Goal: Task Accomplishment & Management: Manage account settings

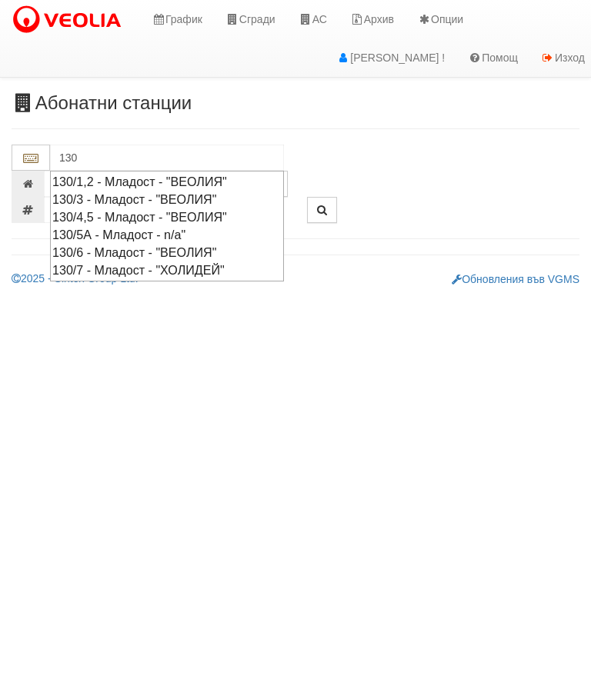
click at [238, 213] on div "130/4,5 - Младост - "ВЕОЛИЯ"" at bounding box center [166, 217] width 229 height 18
type input "130/4,5 - Младост - "ВЕОЛИЯ""
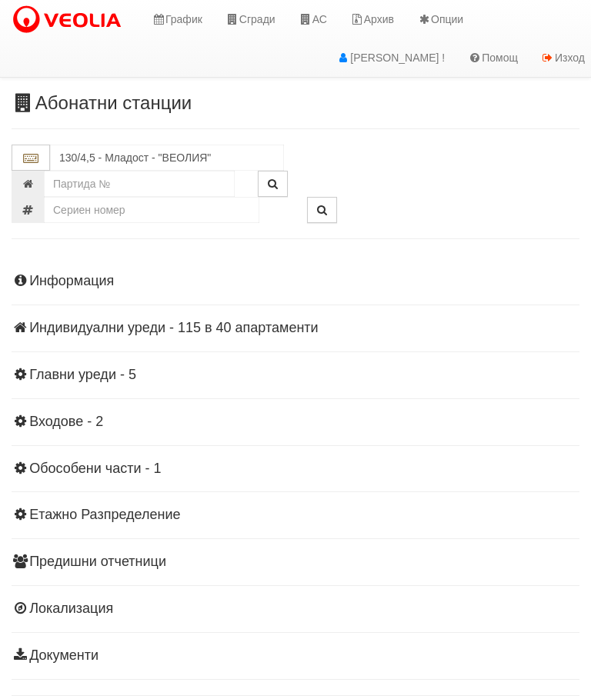
click at [172, 342] on div "Информация Параметри Брой Апартаменти: 40 Ползватели 08/2025 50 % 0 % 97" at bounding box center [296, 467] width 568 height 425
click at [171, 335] on div "Информация Параметри Брой Апартаменти: 40 Ползватели 08/2025 50 % 0 % 97" at bounding box center [296, 467] width 568 height 425
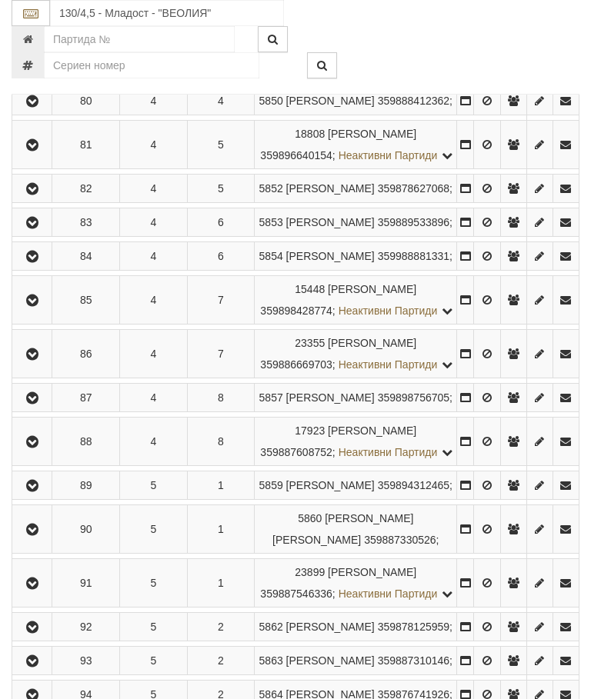
scroll to position [662, 0]
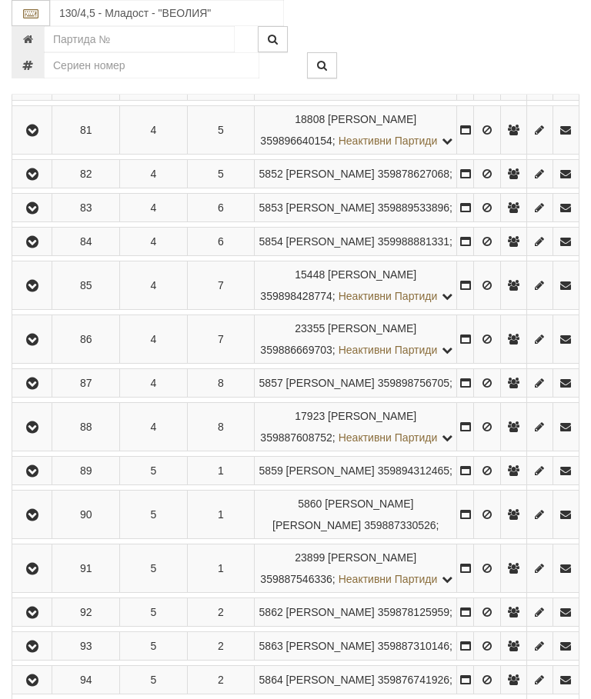
click at [43, 351] on button "button" at bounding box center [32, 339] width 35 height 23
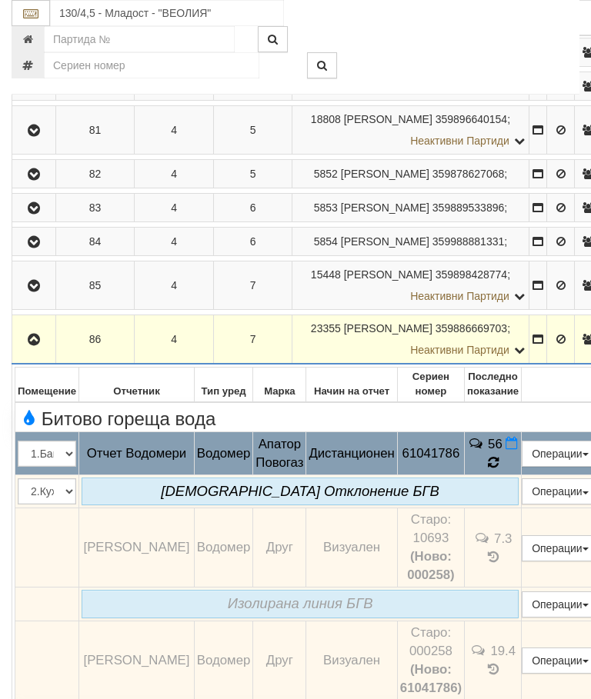
click at [521, 475] on td "56" at bounding box center [493, 453] width 57 height 43
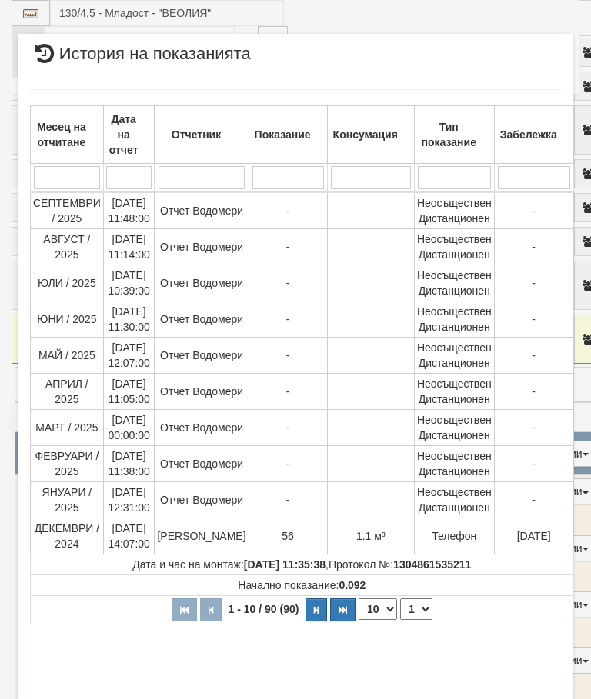
scroll to position [345, 0]
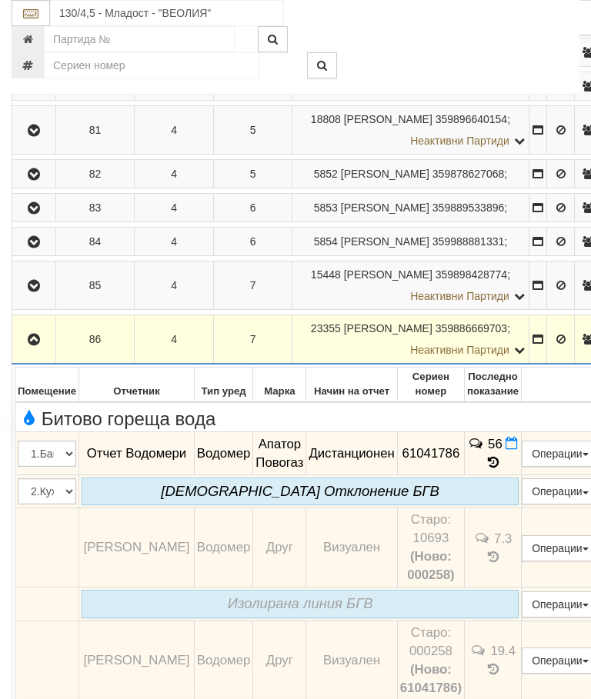
click at [557, 467] on button "Операции" at bounding box center [559, 454] width 77 height 26
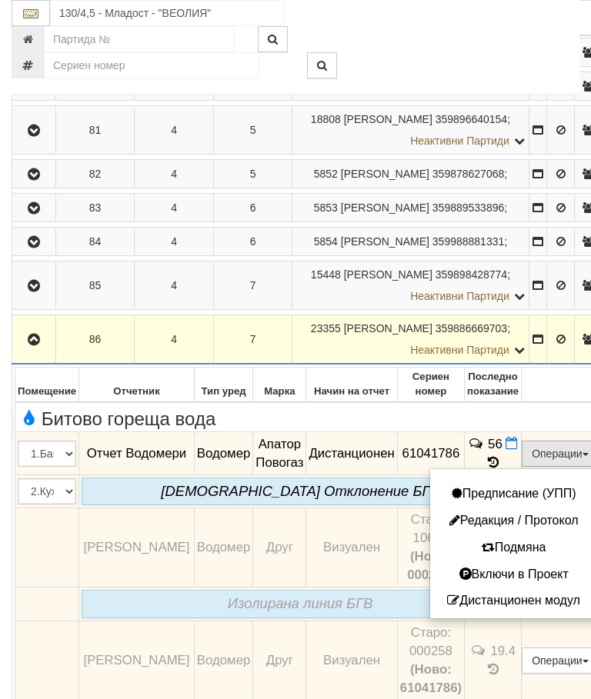
click at [546, 571] on div at bounding box center [295, 349] width 591 height 699
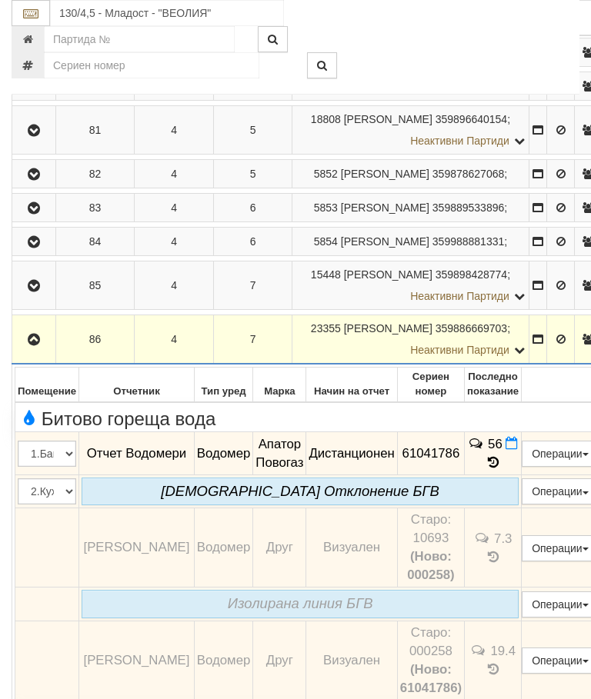
click at [499, 469] on icon at bounding box center [493, 462] width 12 height 14
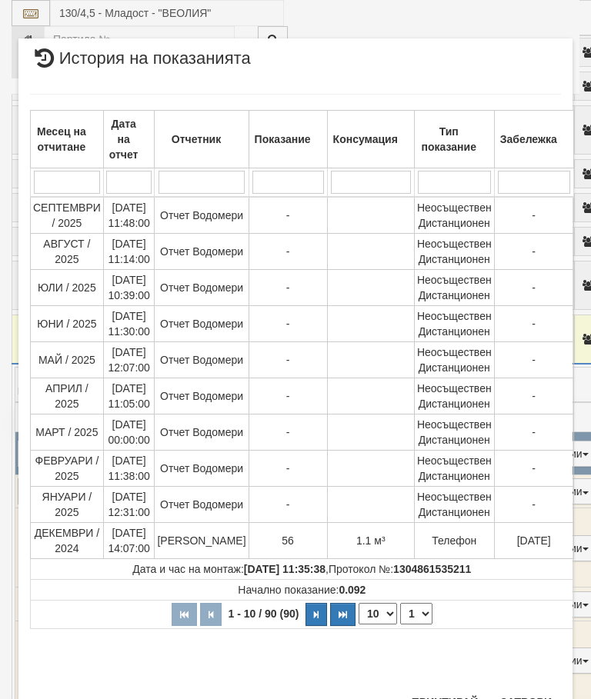
click at [525, 698] on button "Затвори" at bounding box center [526, 702] width 70 height 25
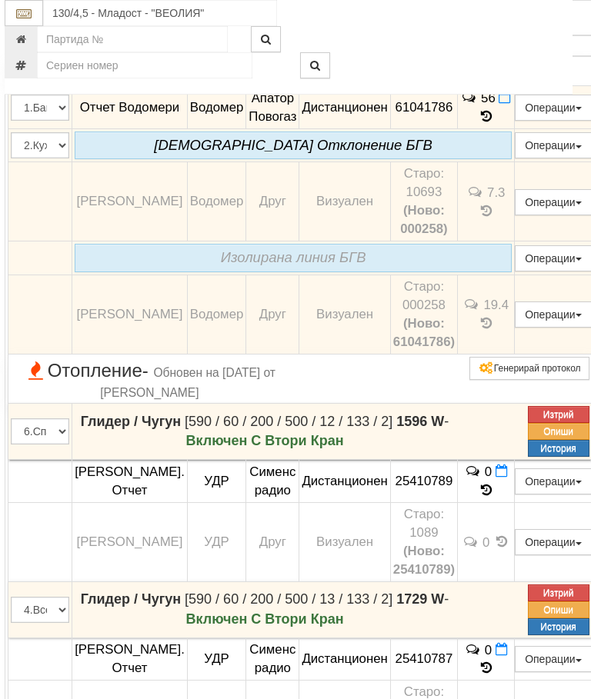
scroll to position [1008, 7]
click at [0, 0] on button "Редакция / Протокол" at bounding box center [0, 0] width 0 height 0
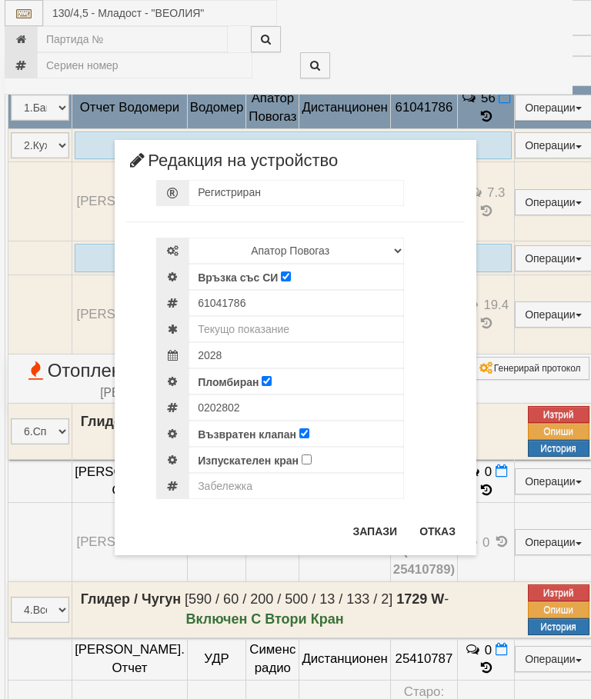
click at [441, 520] on button "Отказ" at bounding box center [437, 531] width 55 height 25
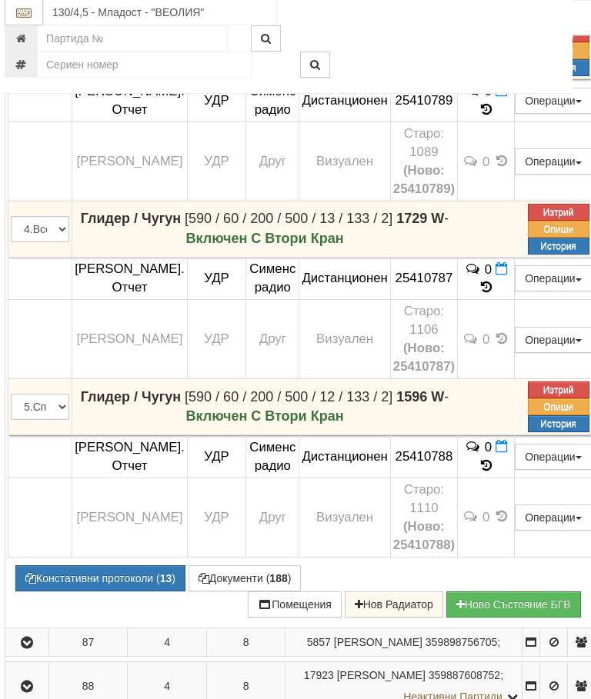
scroll to position [1389, 7]
click at [107, 591] on button "Констативни протоколи ( 13 )" at bounding box center [100, 578] width 170 height 26
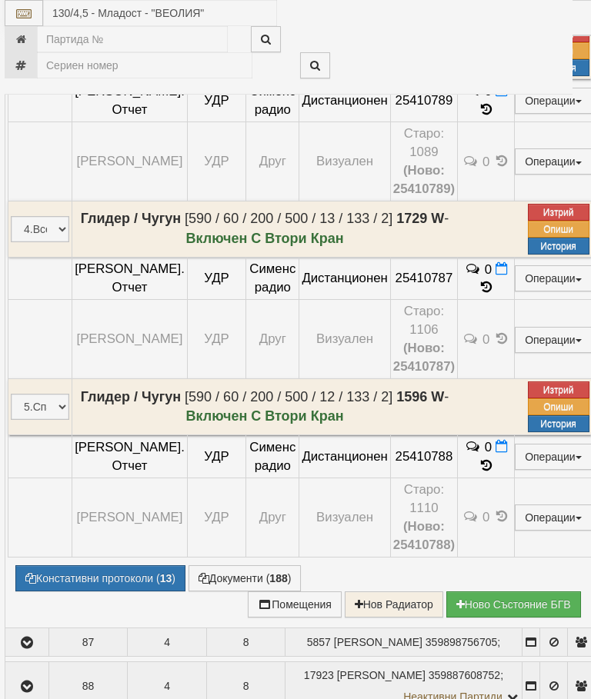
select select "10"
select select "1"
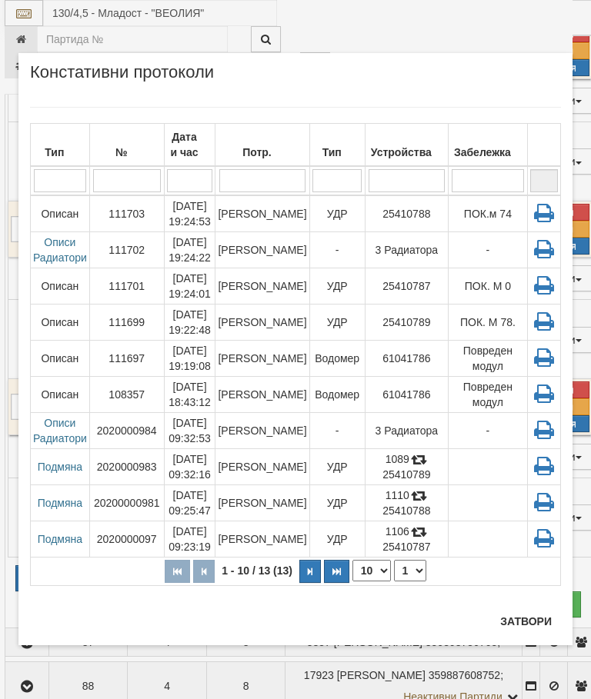
click at [515, 623] on button "Затвори" at bounding box center [526, 621] width 70 height 25
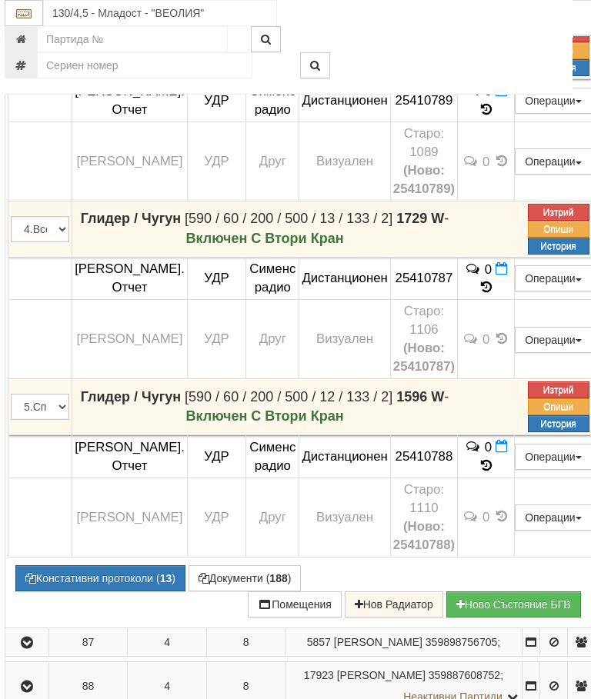
click at [98, 591] on button "Констативни протоколи ( 13 )" at bounding box center [100, 578] width 170 height 26
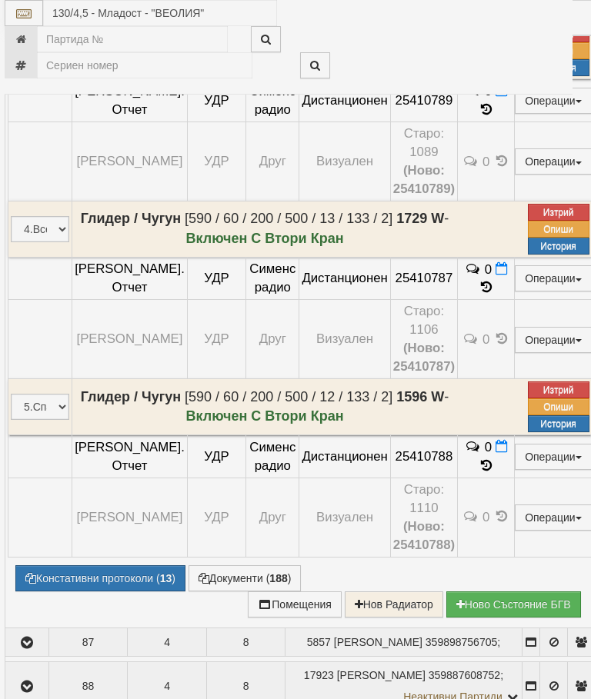
select select "10"
select select "1"
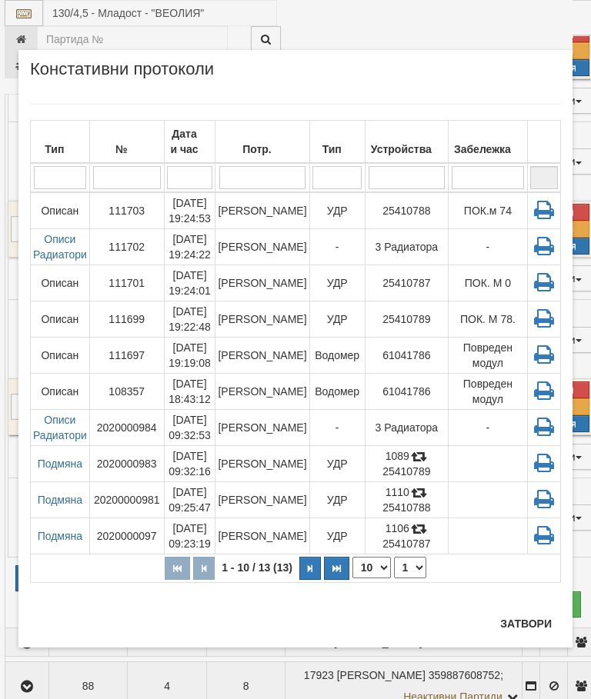
click at [526, 625] on button "Затвори" at bounding box center [526, 623] width 70 height 25
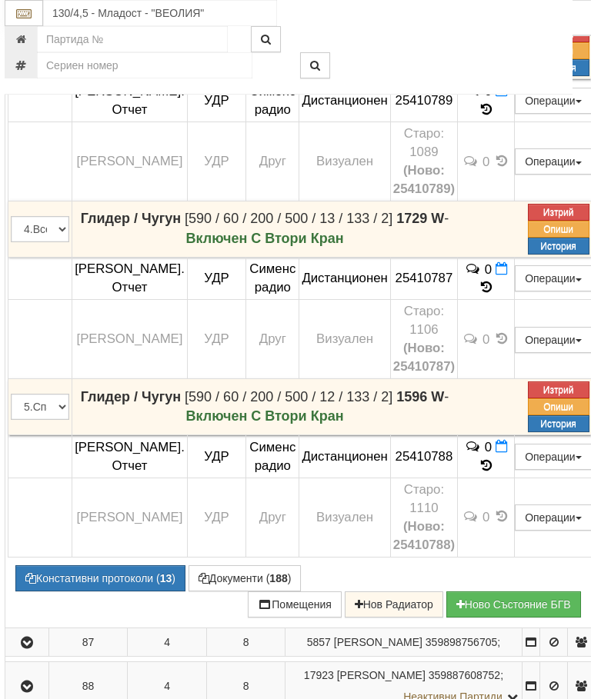
click at [240, 591] on button "Документи ( 188 )" at bounding box center [244, 578] width 113 height 26
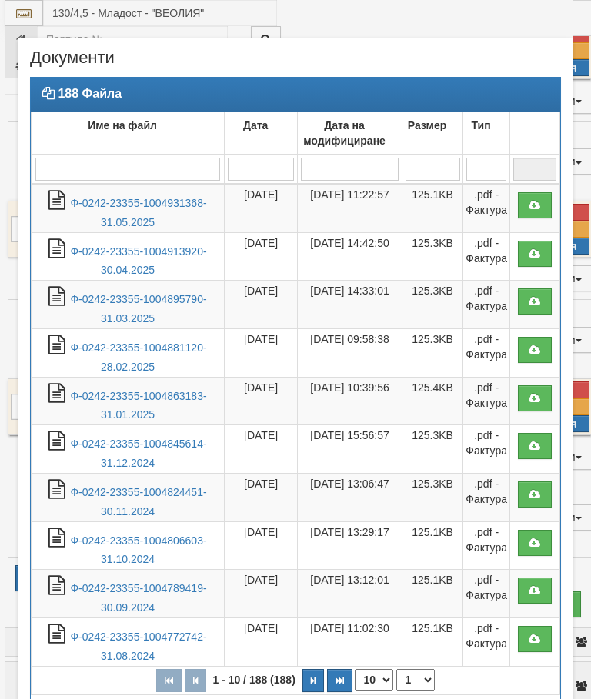
select select "10"
select select "1"
click at [137, 208] on link "Ф-0242-23355-1004931368-31.05.2025" at bounding box center [138, 213] width 136 height 32
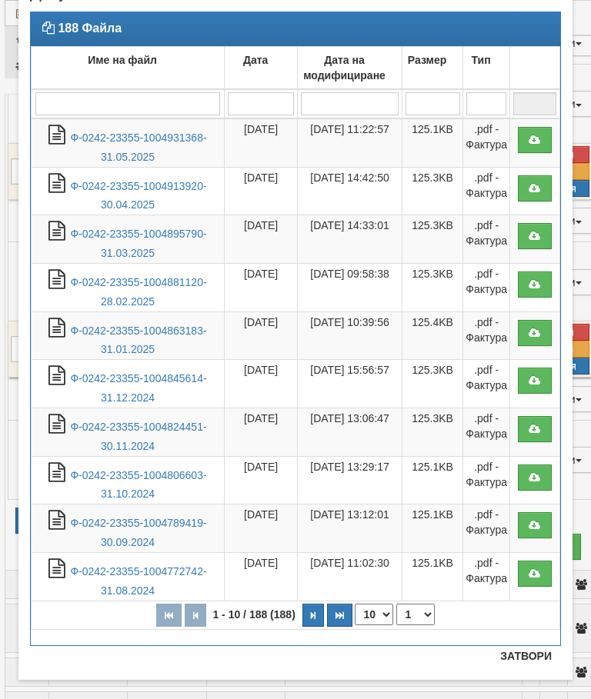
scroll to position [66, 0]
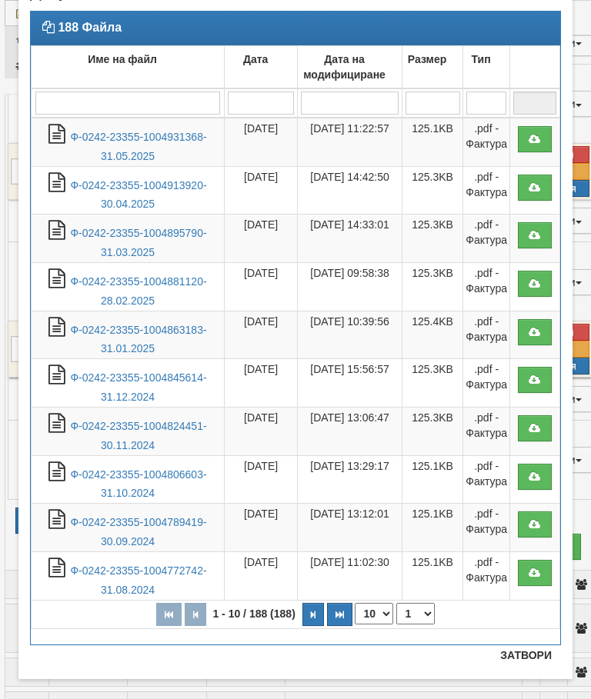
click at [528, 653] on button "Затвори" at bounding box center [526, 655] width 70 height 25
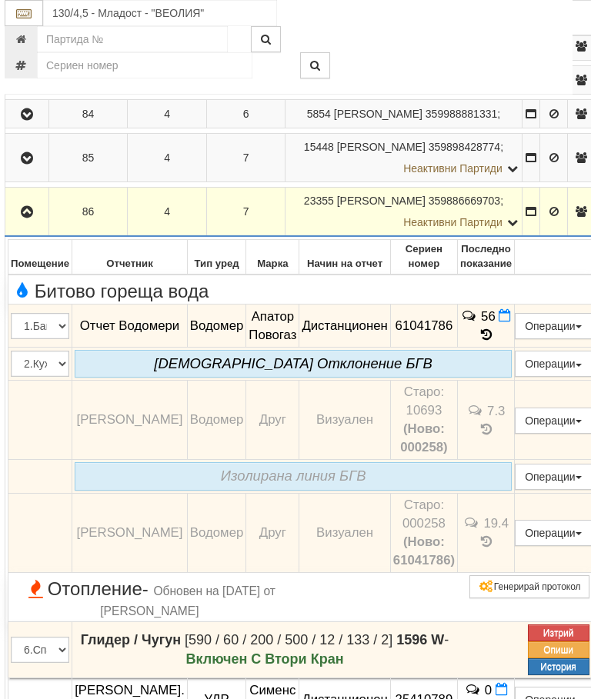
click at [27, 218] on icon "button" at bounding box center [27, 212] width 18 height 11
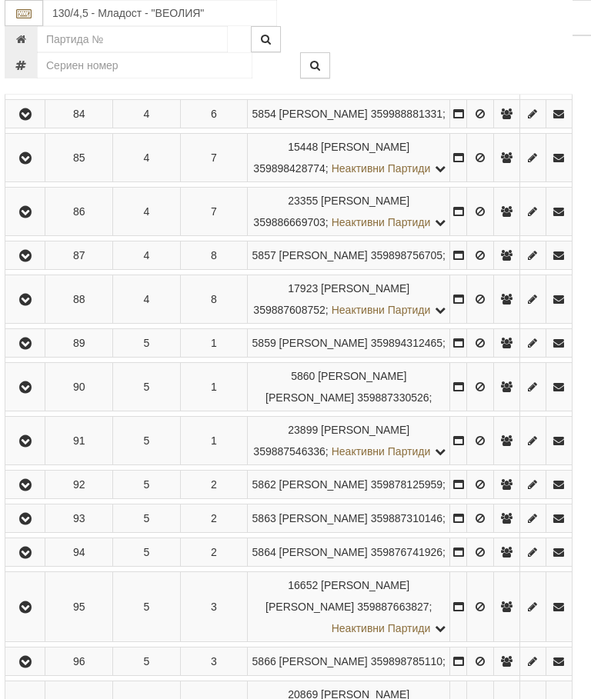
scroll to position [790, 5]
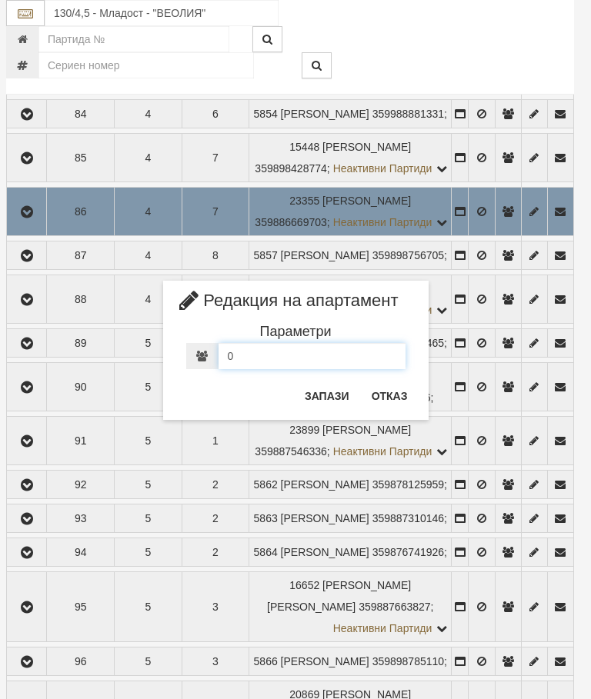
click at [245, 360] on input "0" at bounding box center [311, 356] width 187 height 26
type input "2"
click at [327, 391] on button "Запази" at bounding box center [326, 396] width 63 height 25
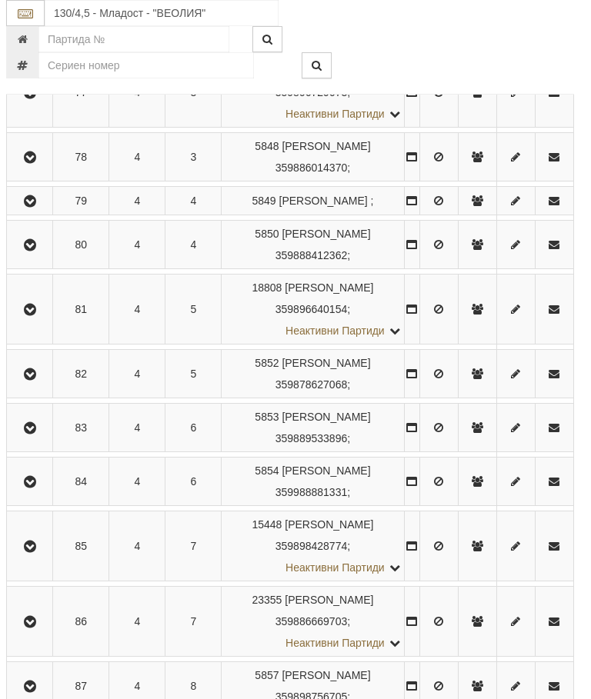
scroll to position [2252, 5]
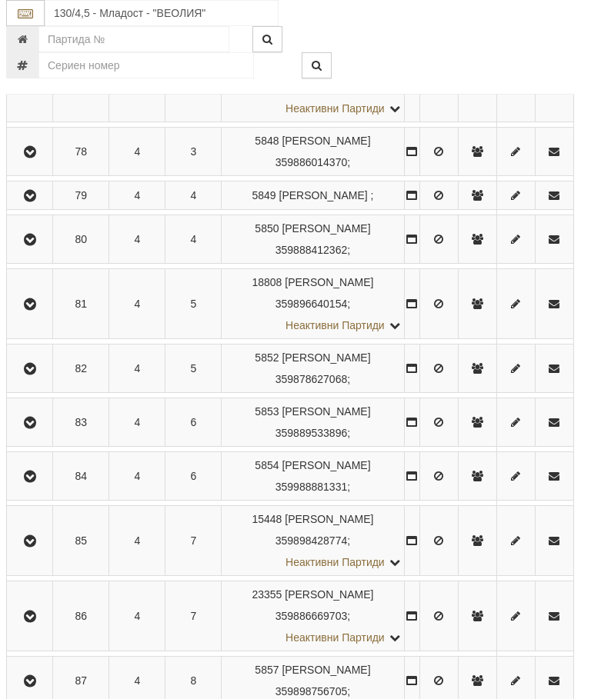
click at [14, 552] on button "button" at bounding box center [29, 540] width 41 height 23
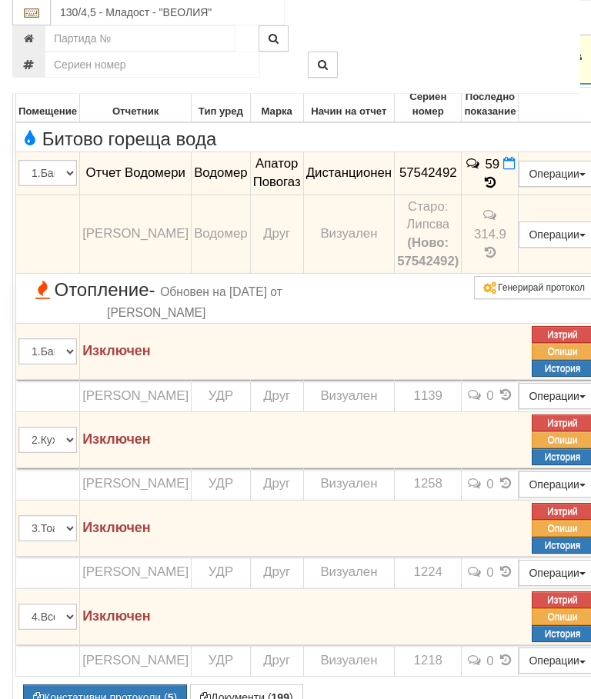
scroll to position [2497, 0]
click at [31, 65] on icon "button" at bounding box center [40, 60] width 18 height 11
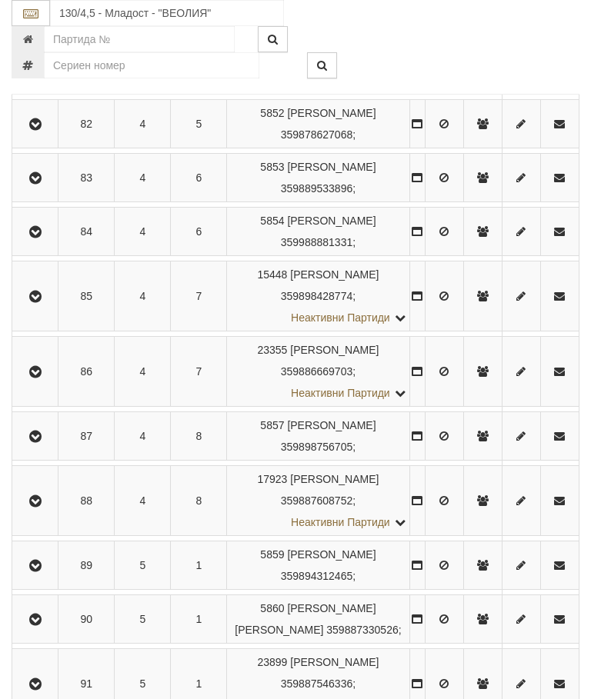
click at [38, 378] on icon "button" at bounding box center [35, 372] width 18 height 11
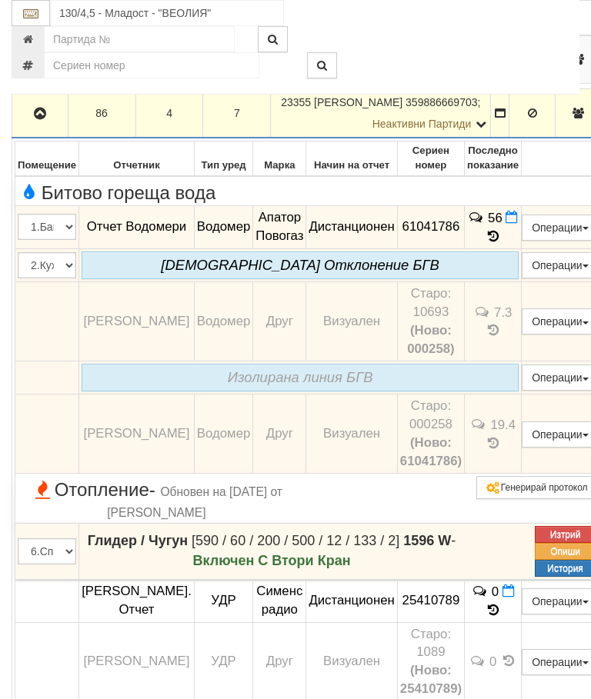
click at [47, 119] on icon "button" at bounding box center [40, 113] width 18 height 11
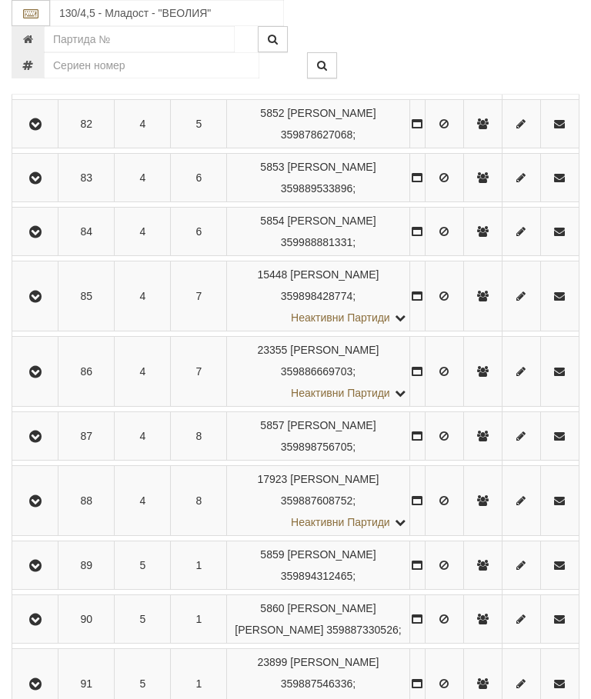
click at [35, 302] on icon "button" at bounding box center [35, 297] width 18 height 11
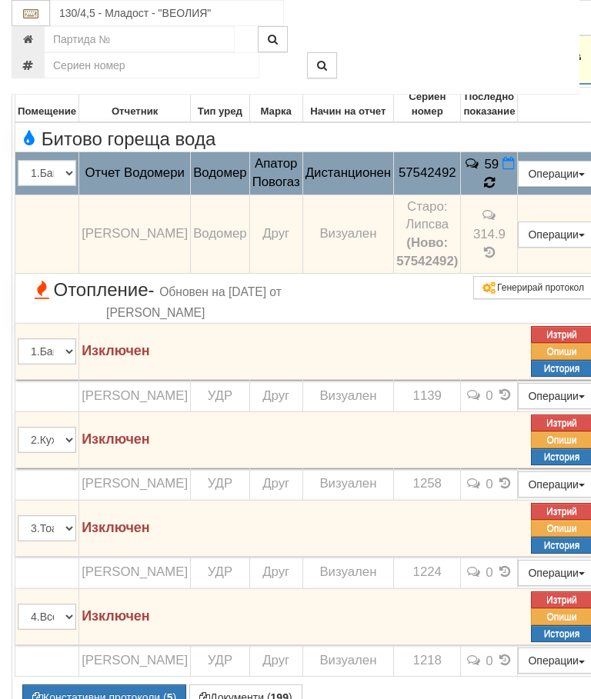
click at [481, 191] on icon at bounding box center [488, 183] width 15 height 16
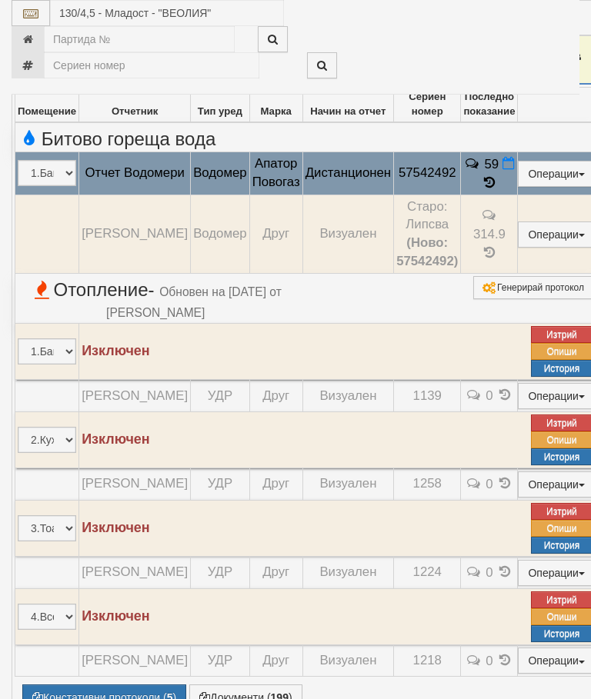
select select "10"
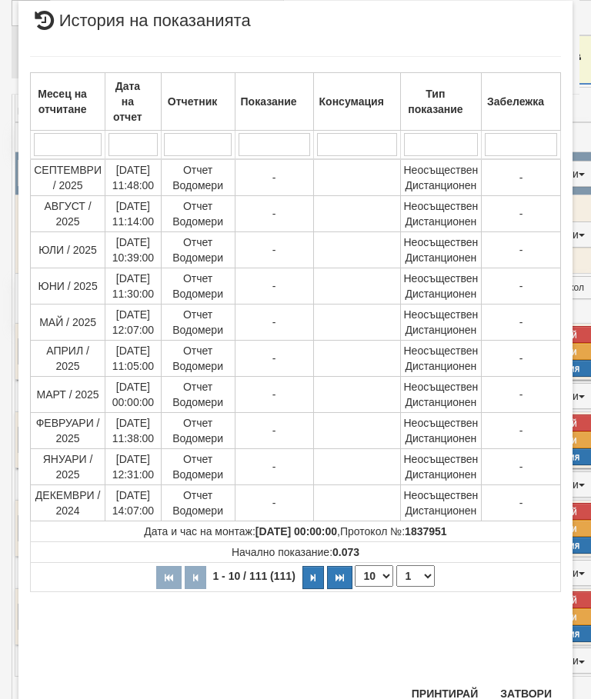
scroll to position [878, 0]
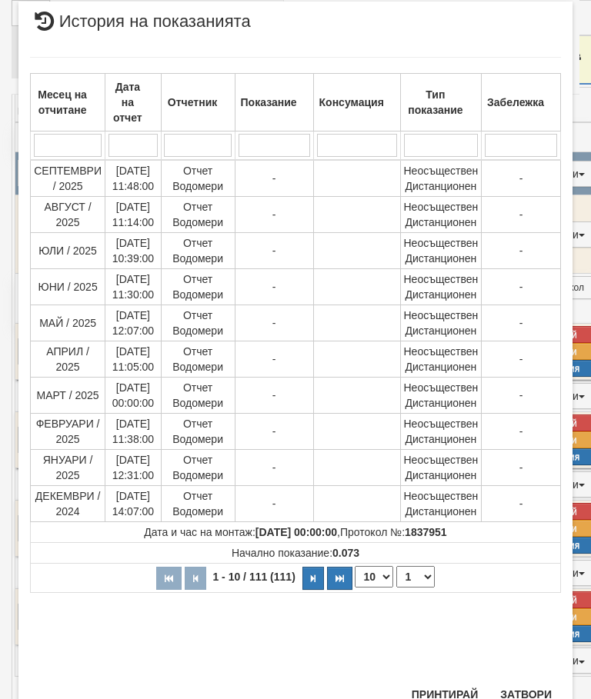
click at [421, 570] on select "1 2 3 4 5 6 7 8 9 10 11 12" at bounding box center [415, 577] width 38 height 22
select select "2"
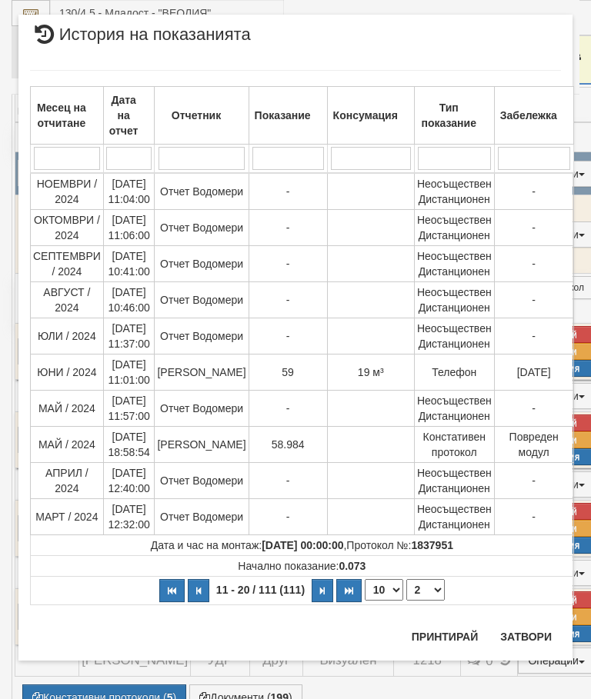
scroll to position [0, 0]
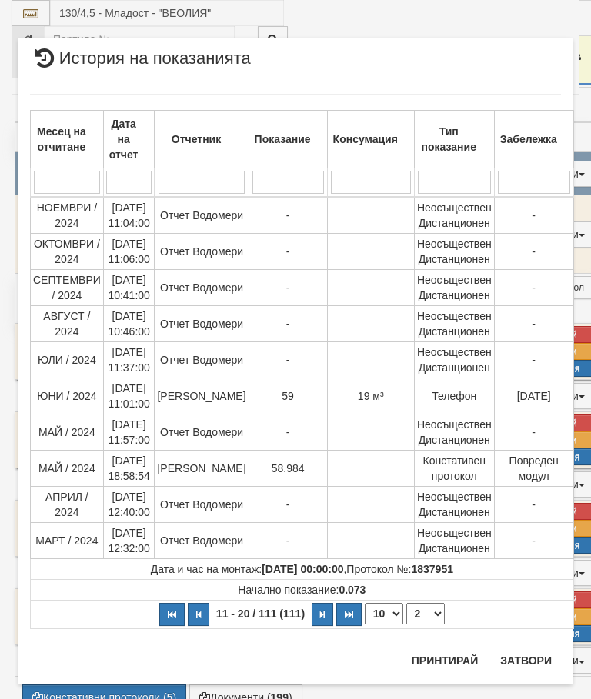
click at [520, 641] on div "Месец на отчитане Дата на отчет Отчетник Показание Консумация Тип показание Заб…" at bounding box center [295, 361] width 531 height 566
click at [521, 658] on button "Затвори" at bounding box center [526, 660] width 70 height 25
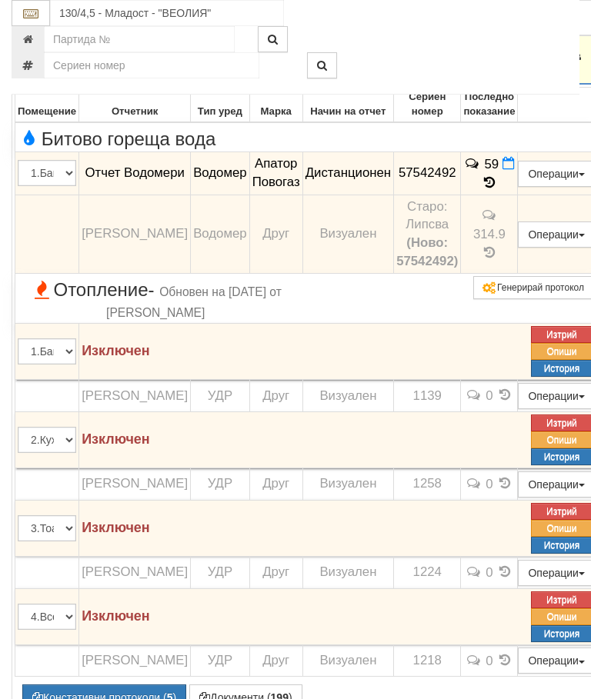
click at [22, 71] on button "button" at bounding box center [40, 59] width 50 height 23
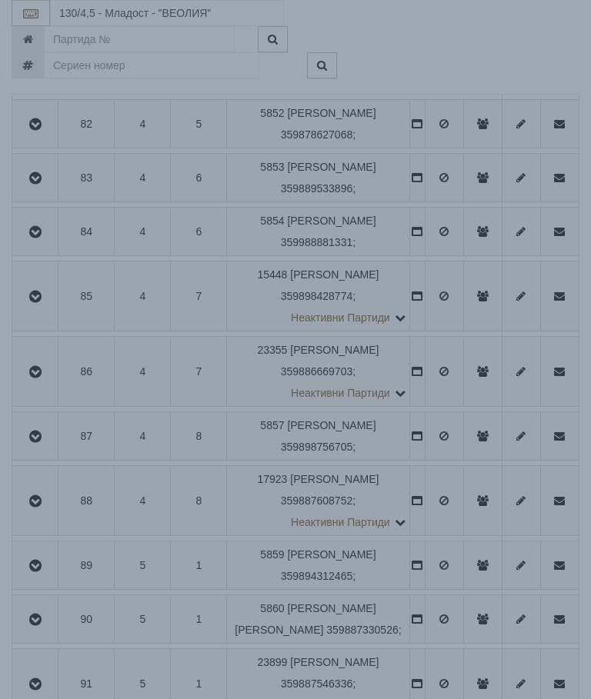
click at [485, 312] on div "Зареждане..." at bounding box center [295, 322] width 637 height 49
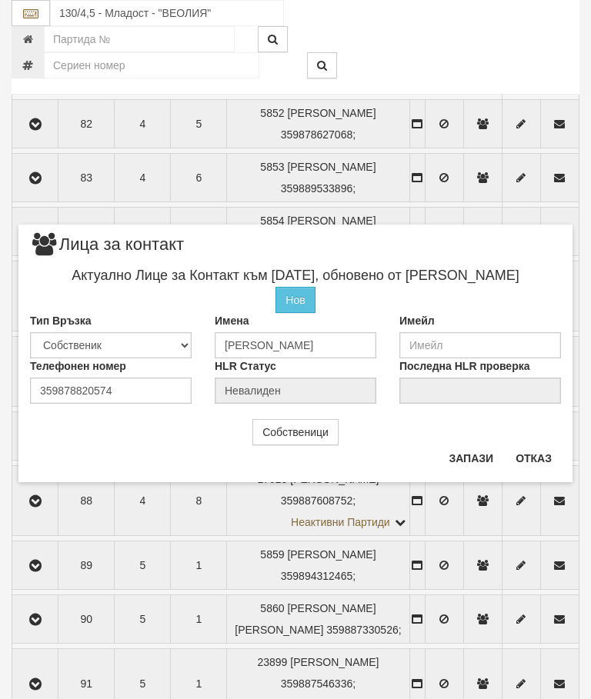
click at [532, 453] on button "Отказ" at bounding box center [533, 458] width 55 height 25
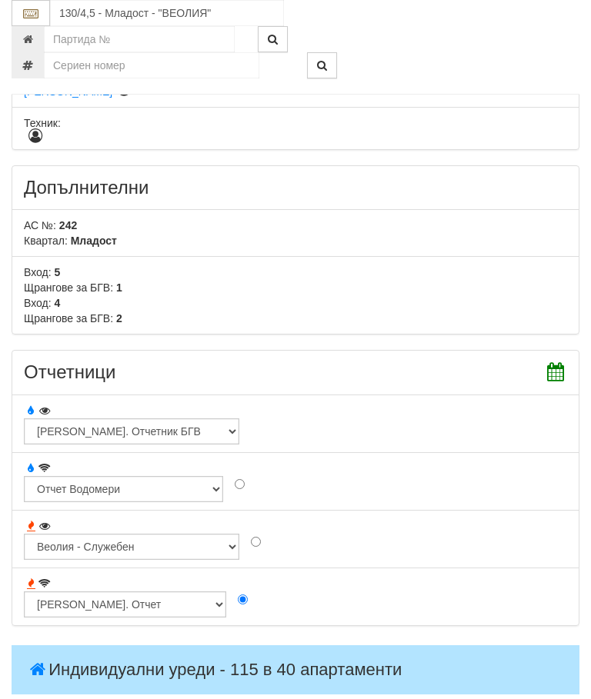
scroll to position [1217, 0]
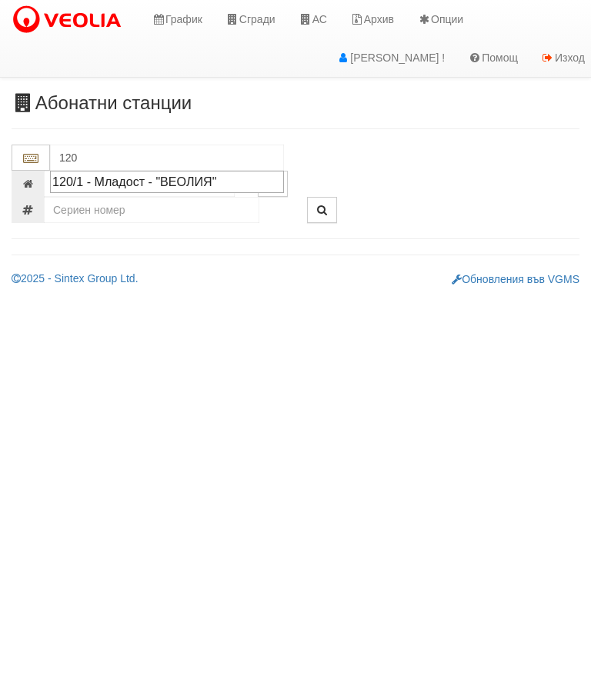
click at [177, 175] on div "120/1 - Младост - "ВЕОЛИЯ"" at bounding box center [166, 182] width 229 height 18
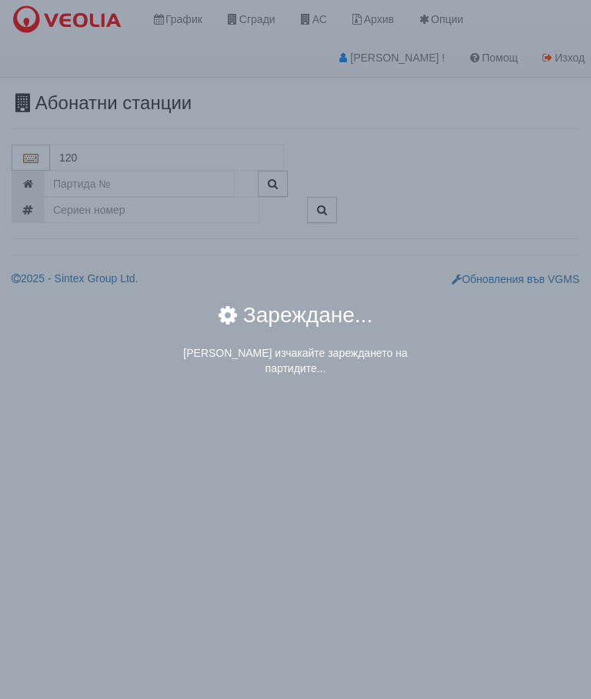
type input "120/1 - Младост - "ВЕОЛИЯ""
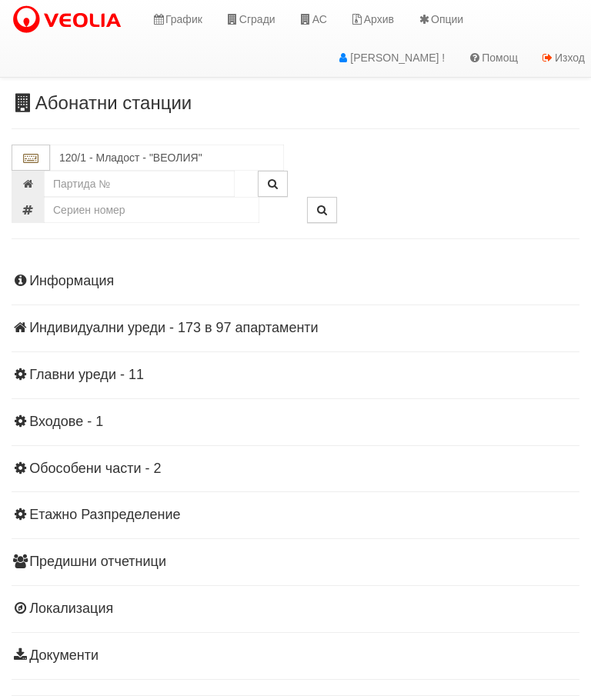
click at [192, 336] on div "Информация Параметри Брой Апартаменти: 97 Ползватели 08/2025 56 % 0 % 172" at bounding box center [296, 467] width 568 height 425
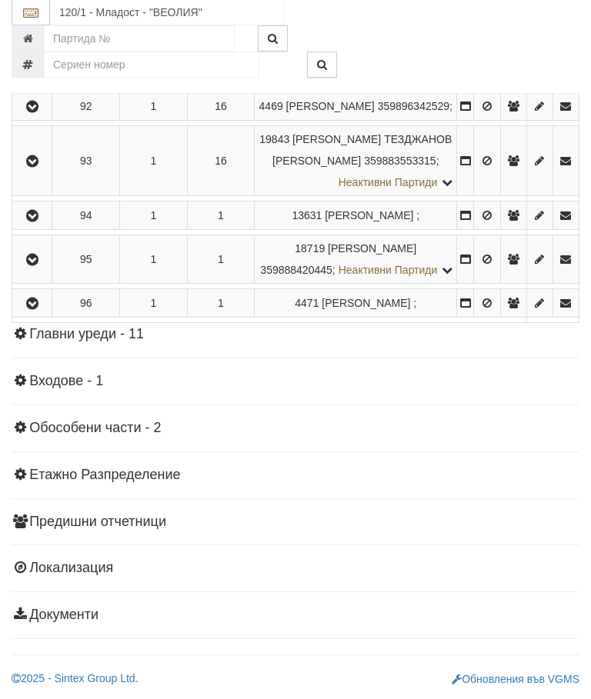
scroll to position [5338, 0]
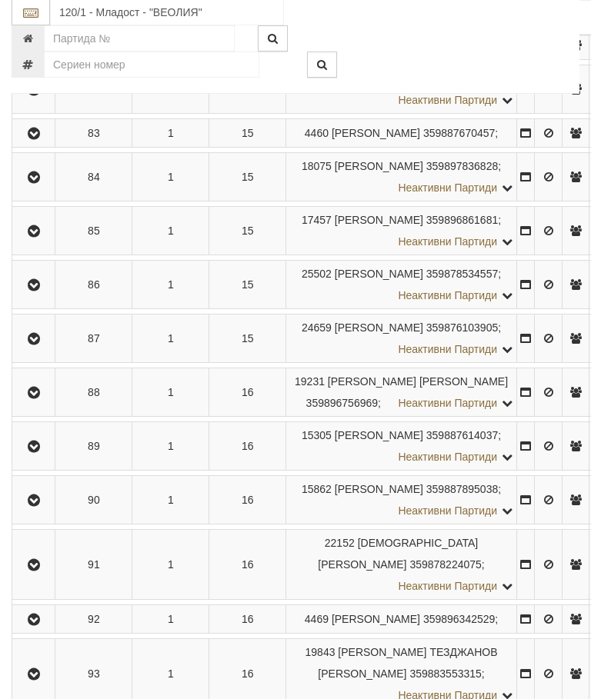
scroll to position [4336, 0]
click at [0, 0] on button "Редакция / Протокол" at bounding box center [0, 0] width 0 height 0
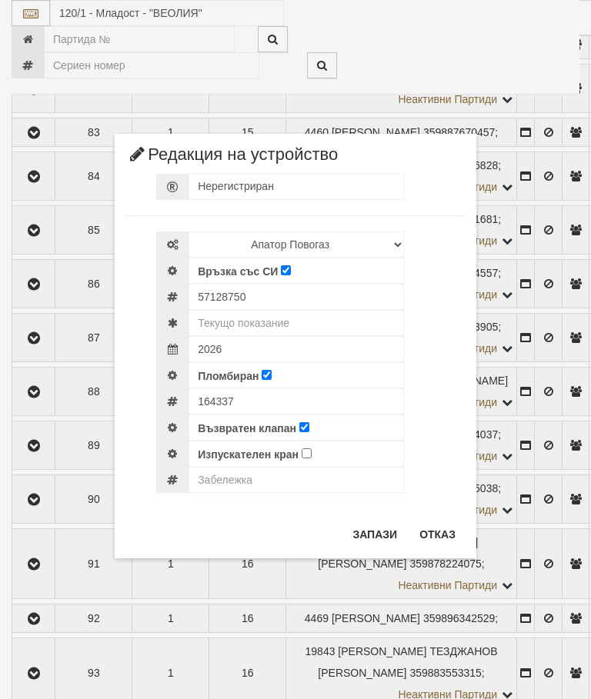
click at [445, 541] on button "Отказ" at bounding box center [437, 534] width 55 height 25
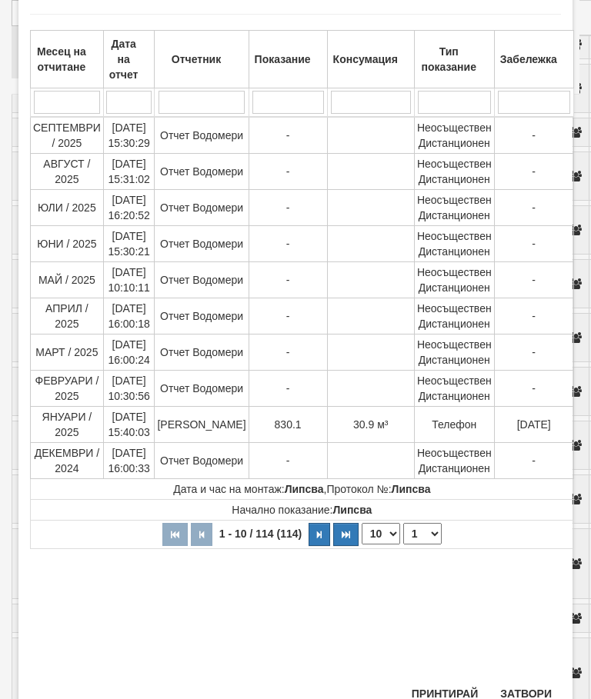
scroll to position [79, 0]
click at [529, 695] on button "Затвори" at bounding box center [526, 694] width 70 height 25
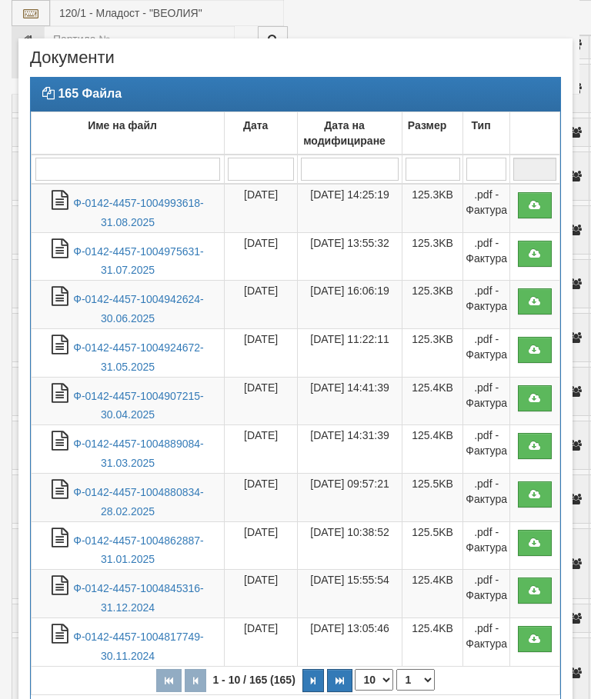
select select "10"
select select "1"
click at [165, 200] on link "Ф-0142-4457-1004993618-31.08.2025" at bounding box center [138, 213] width 130 height 32
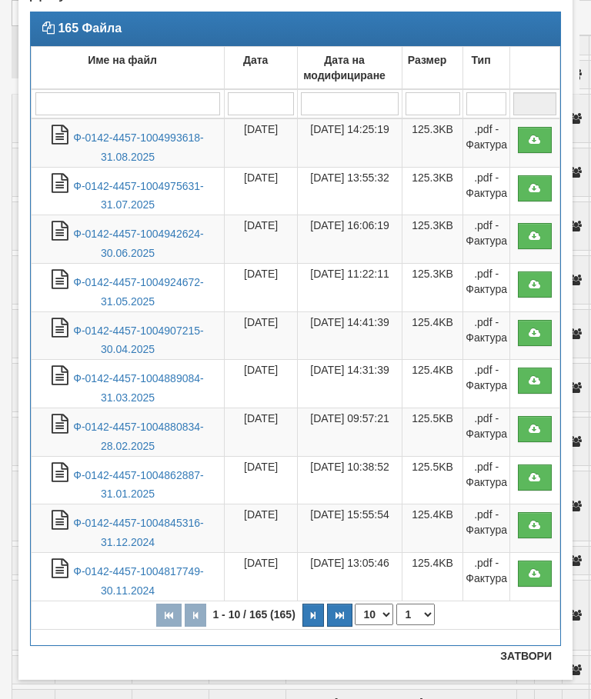
scroll to position [68, 0]
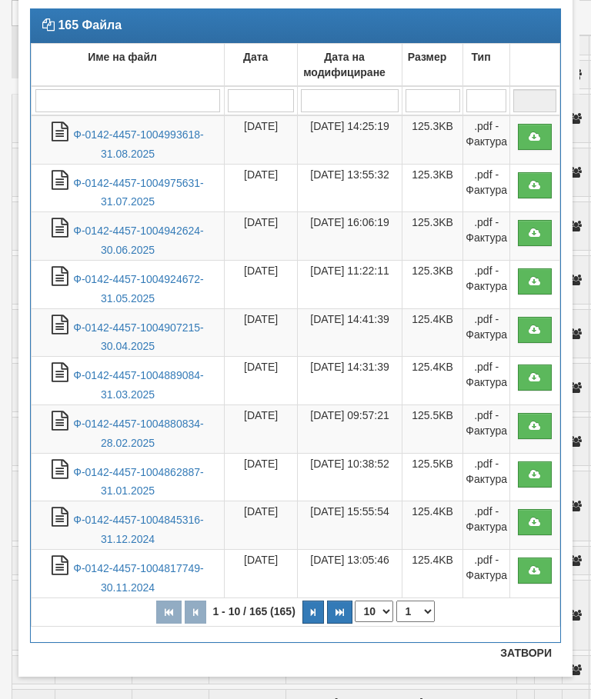
click at [523, 651] on button "Затвори" at bounding box center [526, 653] width 70 height 25
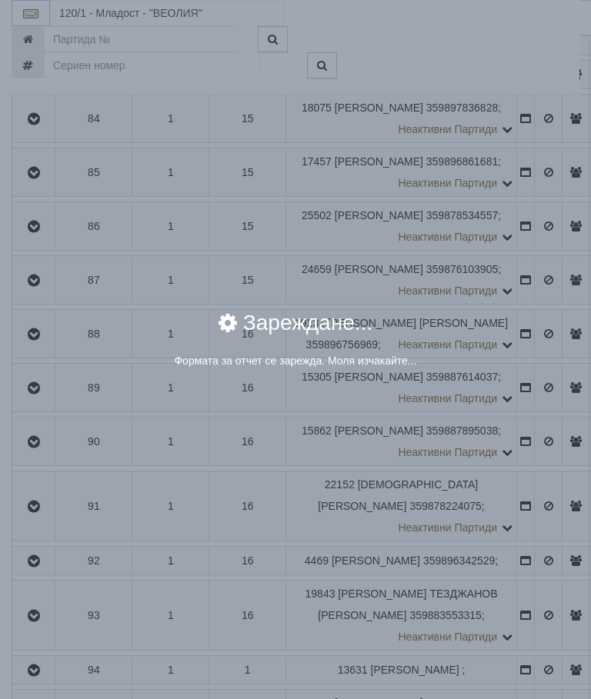
select select "8ac75930-9bfd-e511-80be-8d5a1dced85a"
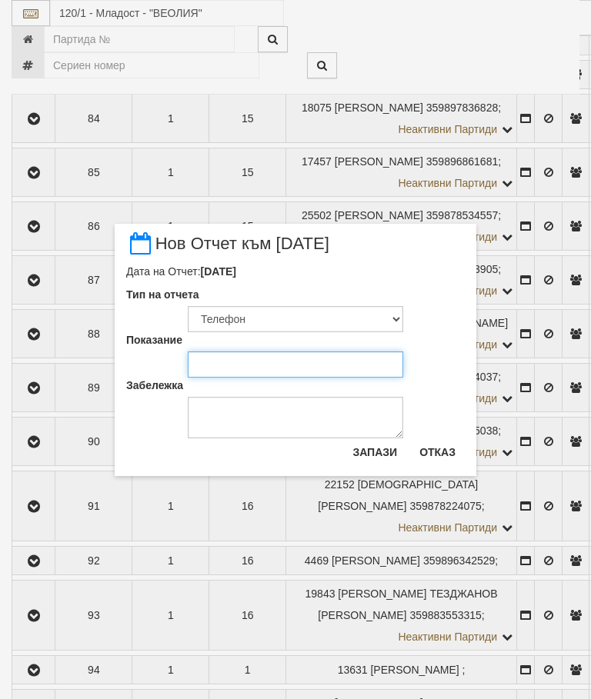
click at [212, 362] on input "Показание" at bounding box center [295, 364] width 215 height 26
type input "886.282"
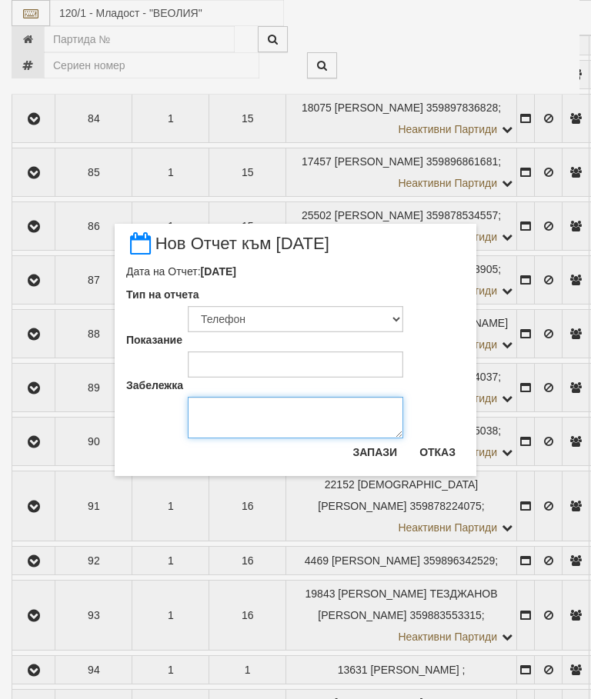
click at [238, 417] on textarea "Забележка" at bounding box center [295, 418] width 215 height 42
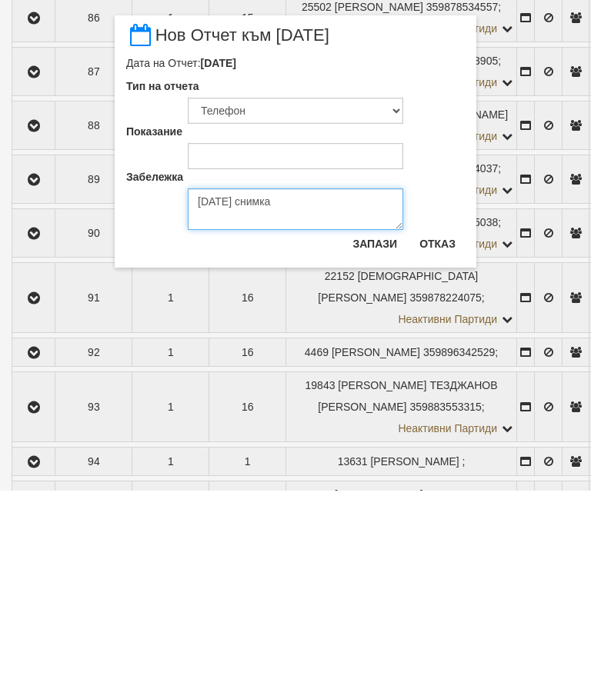
type textarea "8.10.2025 снимка"
click at [368, 440] on button "Запази" at bounding box center [374, 452] width 63 height 25
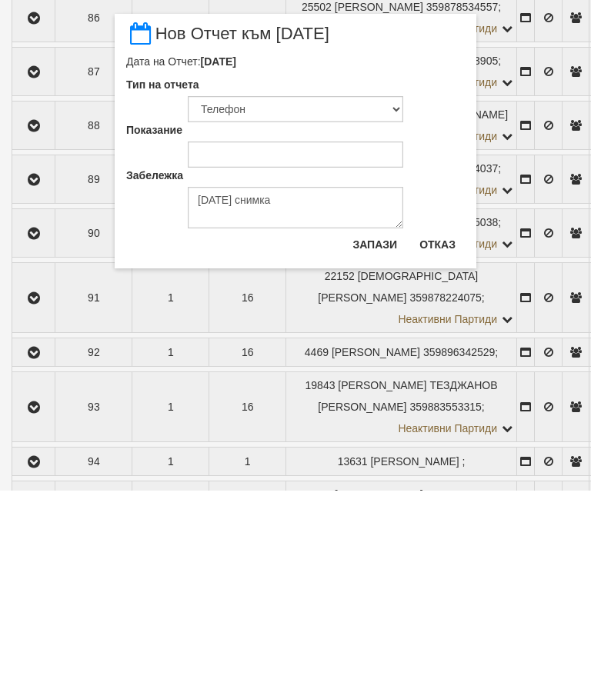
scroll to position [4602, 0]
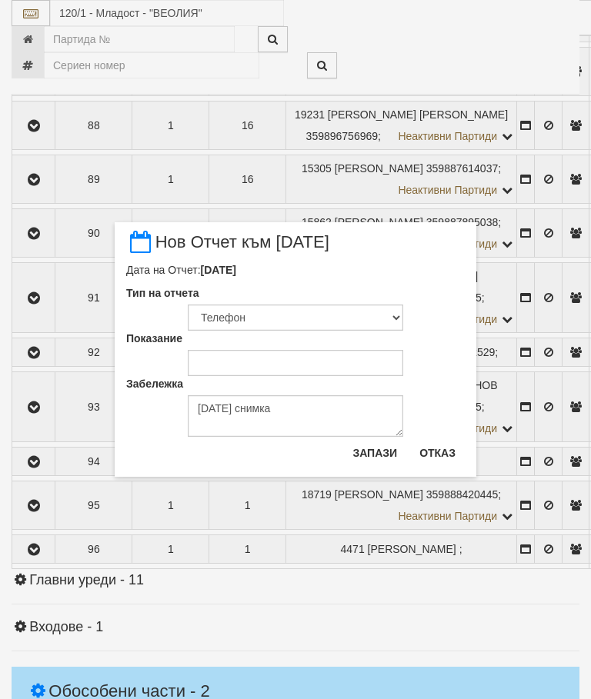
click at [369, 451] on button "Запази" at bounding box center [374, 453] width 63 height 25
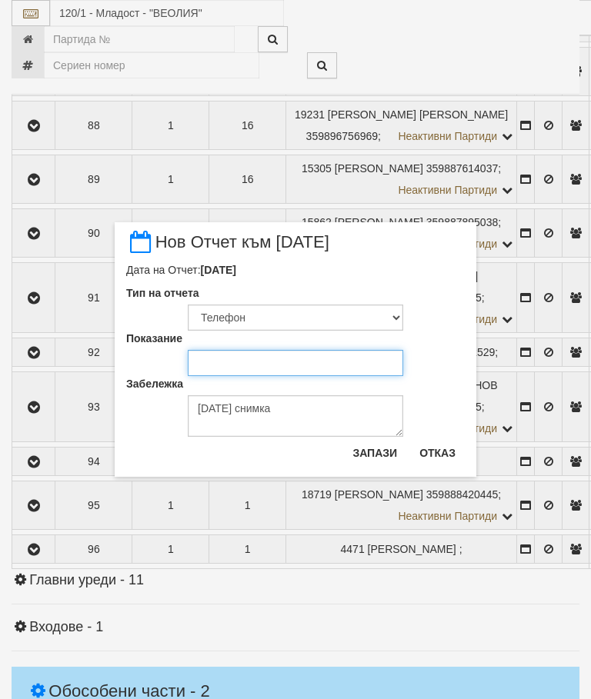
click at [254, 361] on input "Показание" at bounding box center [295, 363] width 215 height 26
type input "886.282"
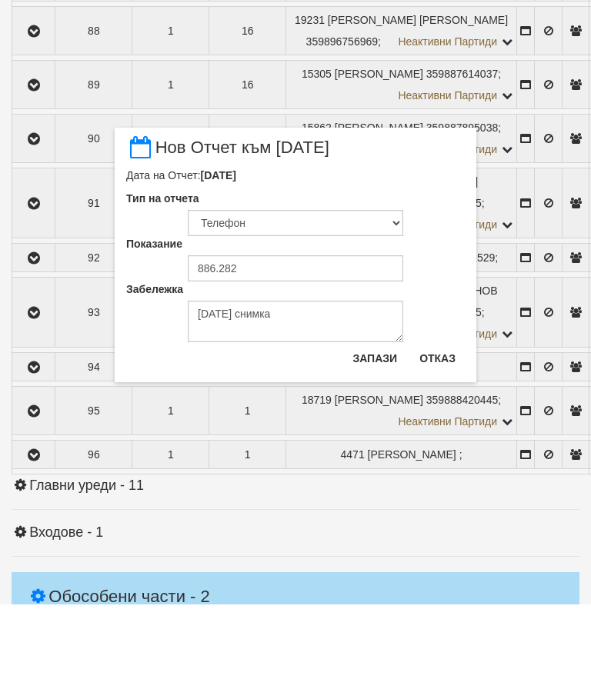
click at [368, 441] on button "Запази" at bounding box center [374, 453] width 63 height 25
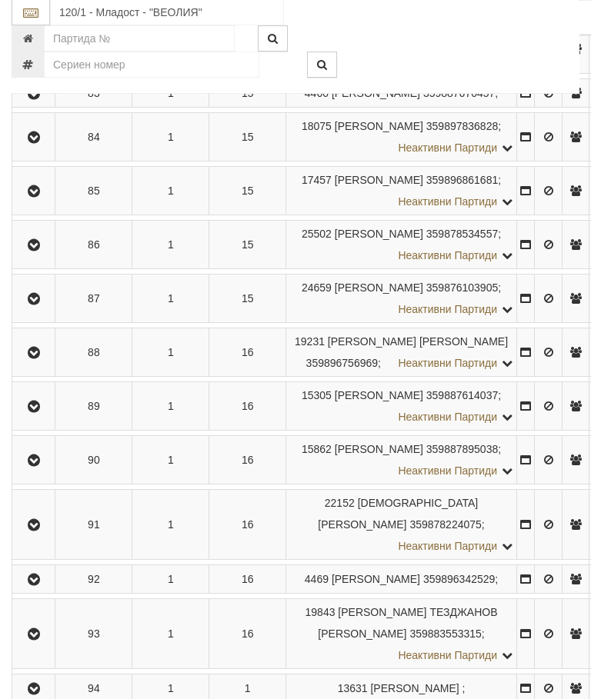
scroll to position [4356, 0]
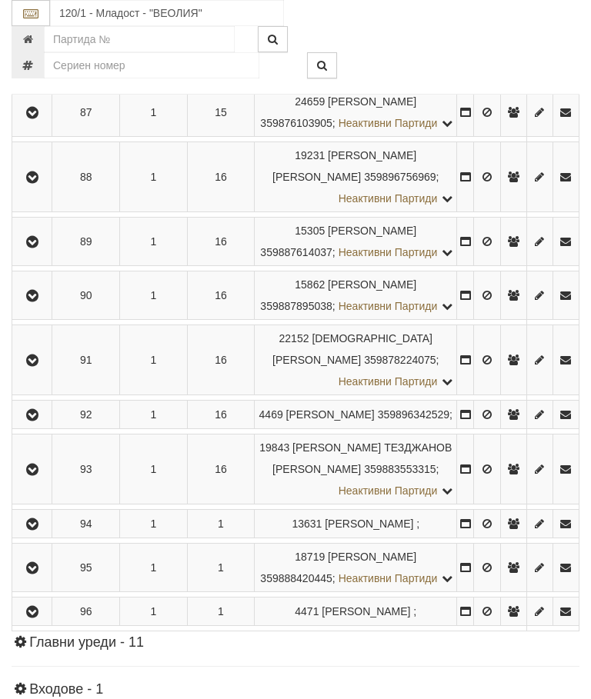
scroll to position [4376, 0]
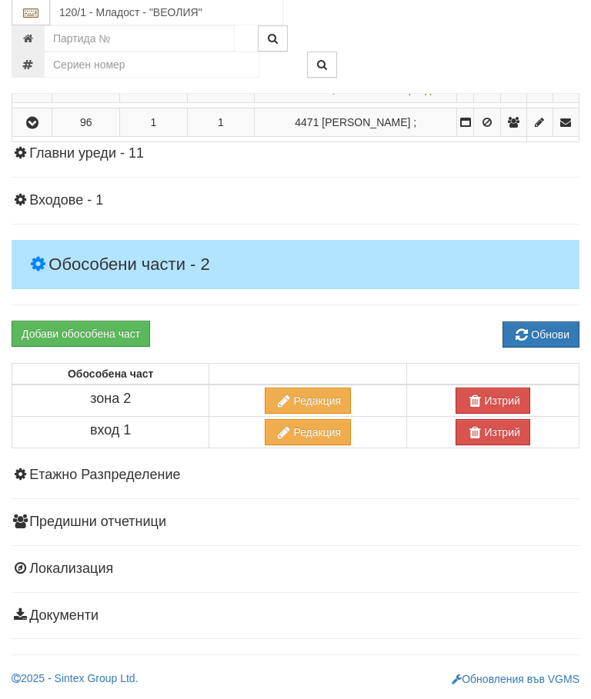
scroll to position [5143, 0]
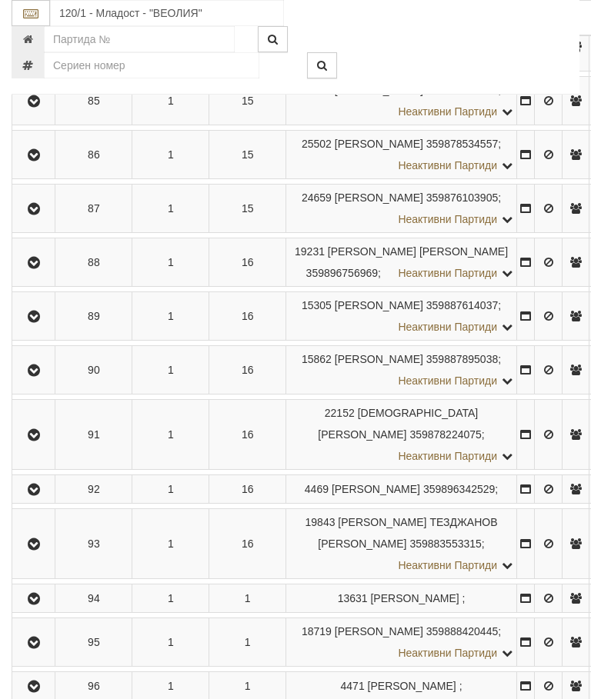
scroll to position [4228, 0]
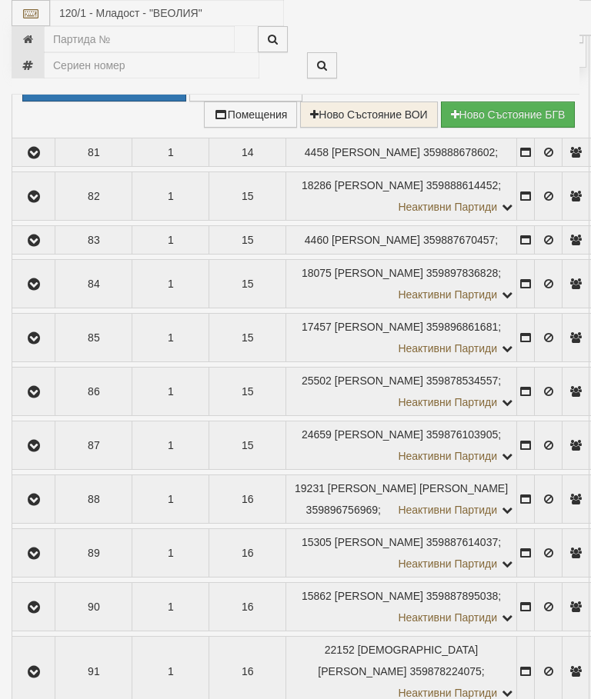
select select "10"
select select "1"
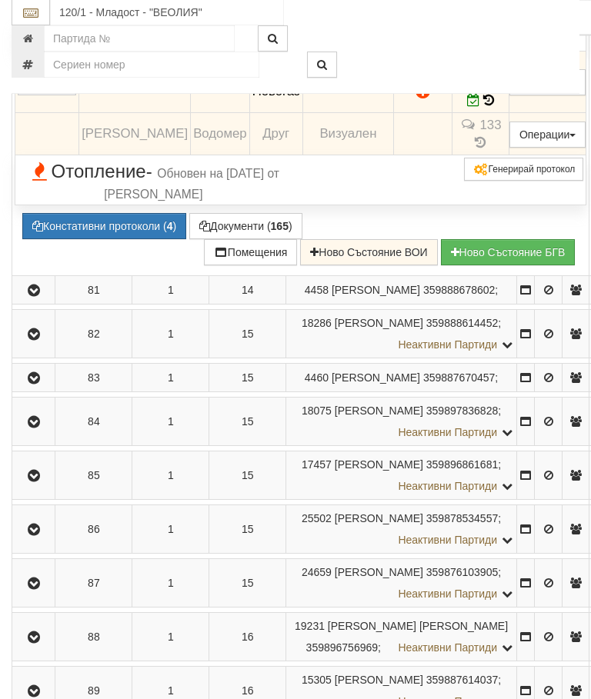
scroll to position [4102, 0]
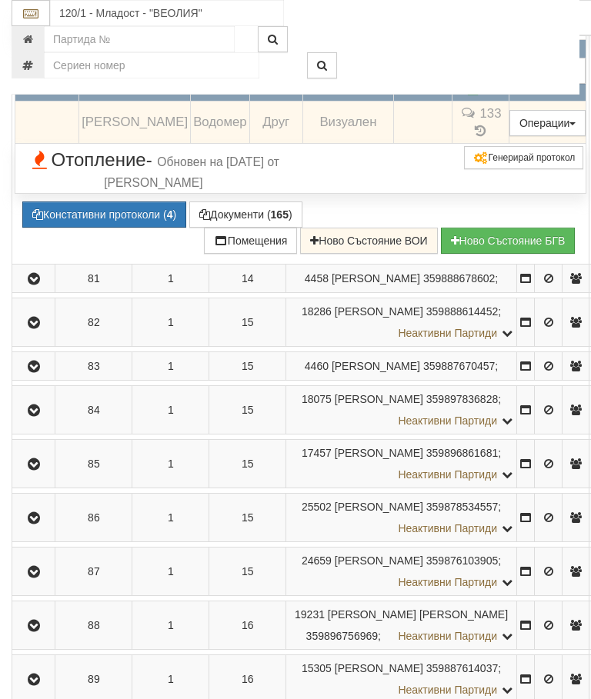
click at [495, 96] on icon at bounding box center [489, 89] width 12 height 14
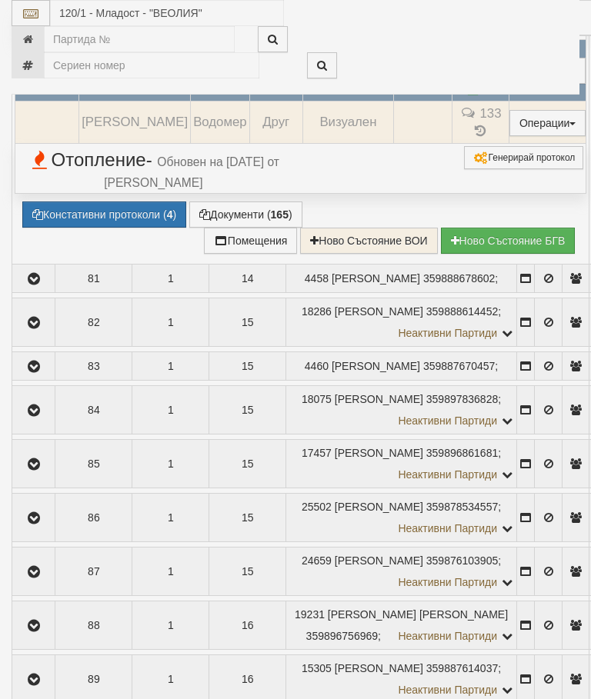
select select "10"
select select "1"
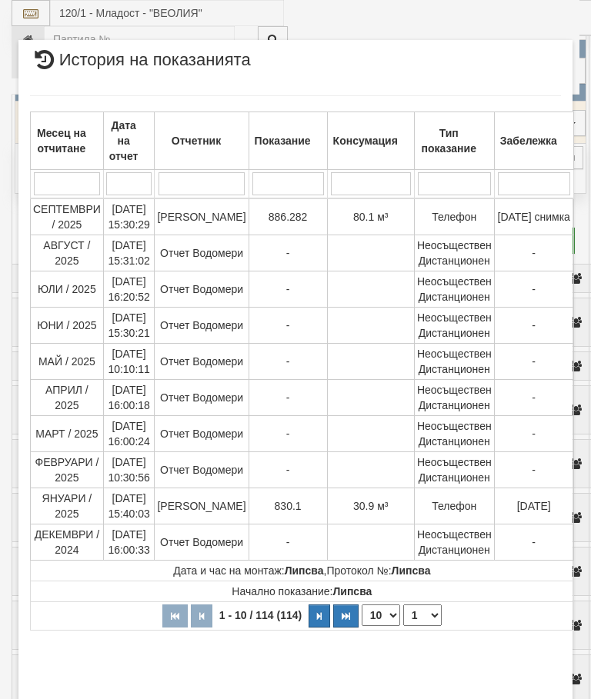
scroll to position [813, 0]
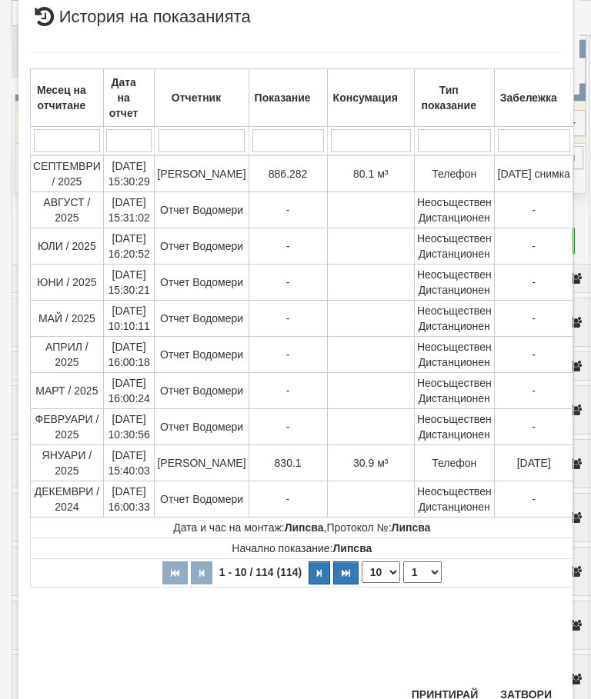
click at [533, 691] on button "Затвори" at bounding box center [526, 694] width 70 height 25
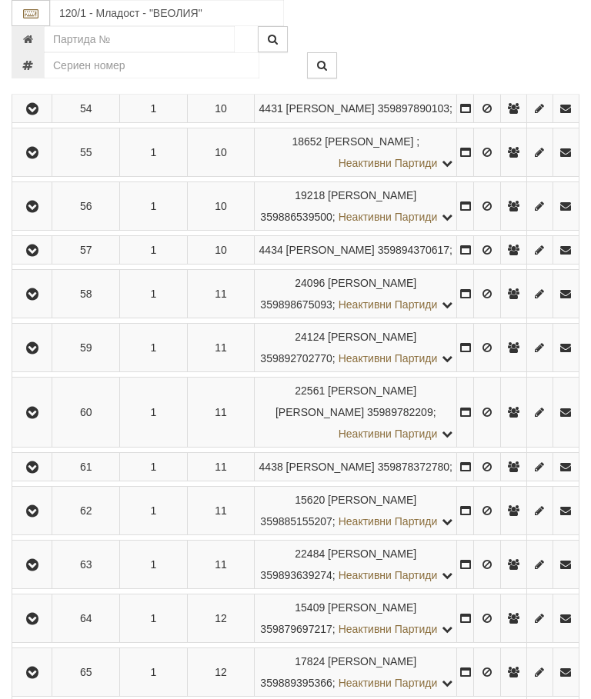
scroll to position [2732, 0]
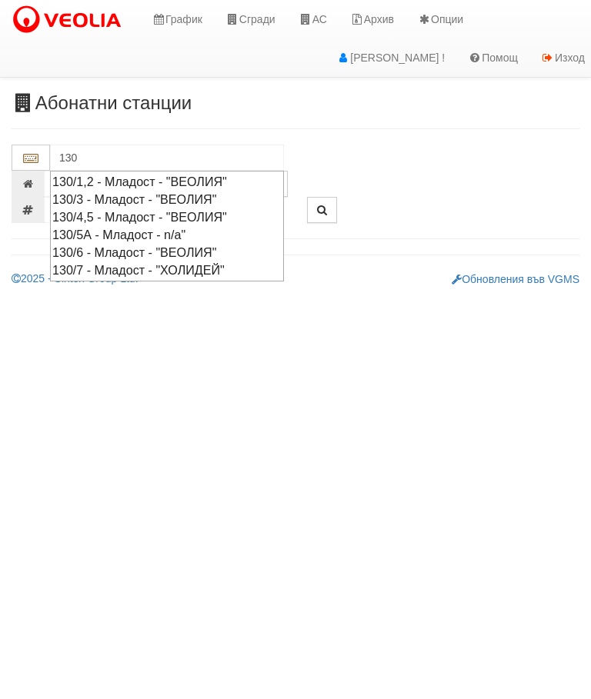
click at [232, 215] on div "130/4,5 - Младост - "ВЕОЛИЯ"" at bounding box center [166, 217] width 229 height 18
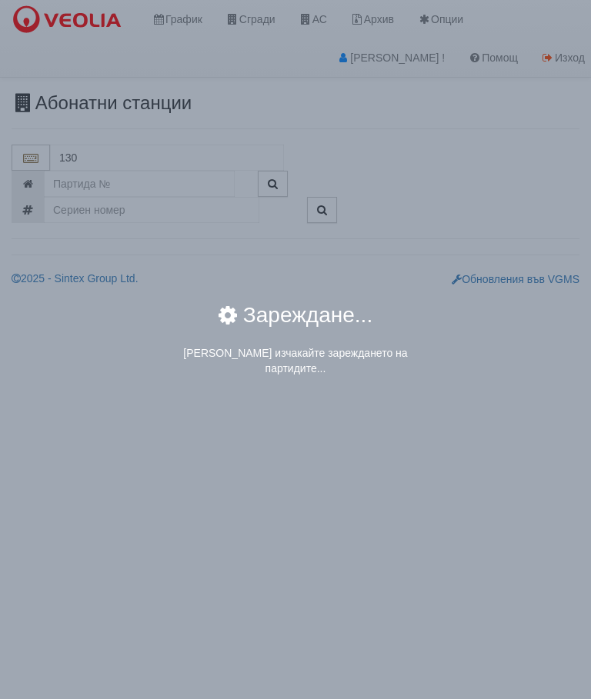
type input "130/4,5 - Младост - "ВЕОЛИЯ""
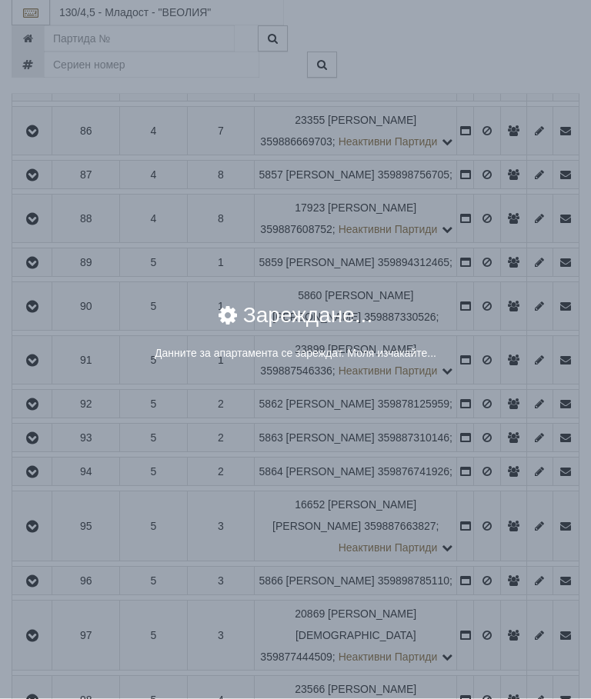
scroll to position [871, 0]
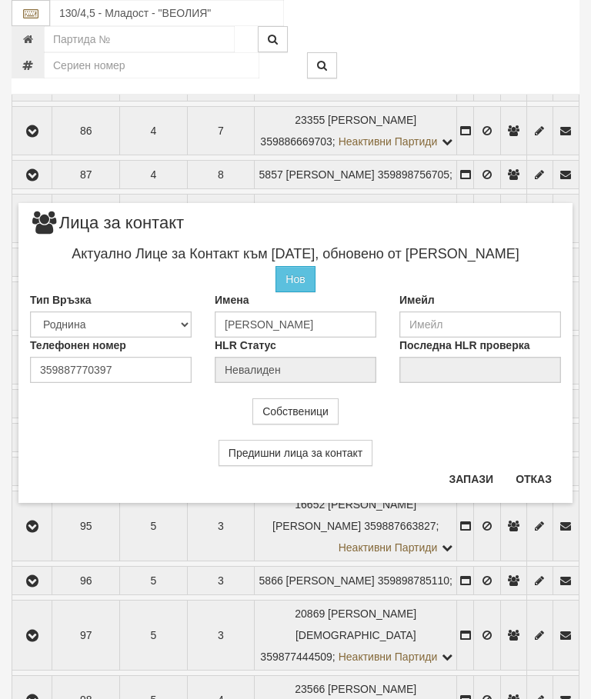
click at [537, 486] on button "Отказ" at bounding box center [533, 479] width 55 height 25
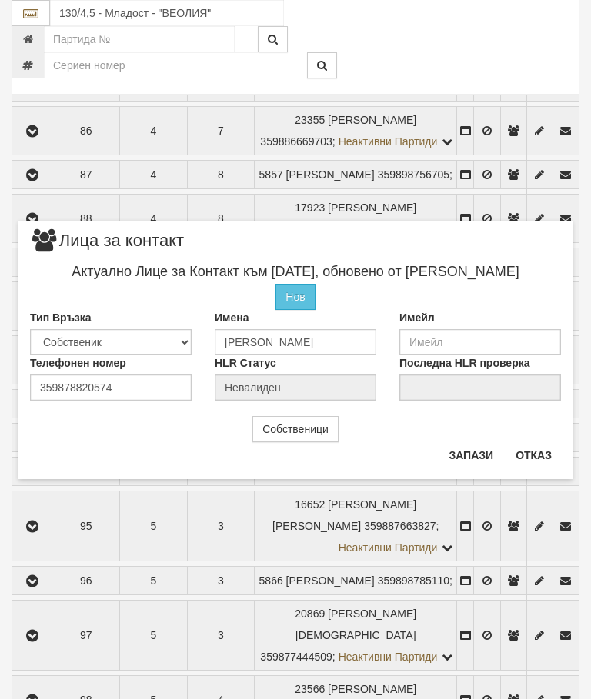
click at [538, 454] on button "Отказ" at bounding box center [533, 455] width 55 height 25
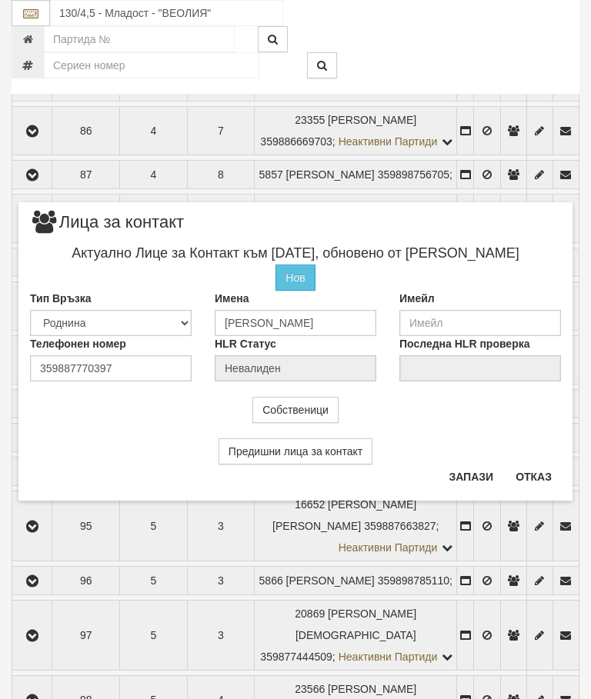
click at [539, 474] on button "Отказ" at bounding box center [533, 477] width 55 height 25
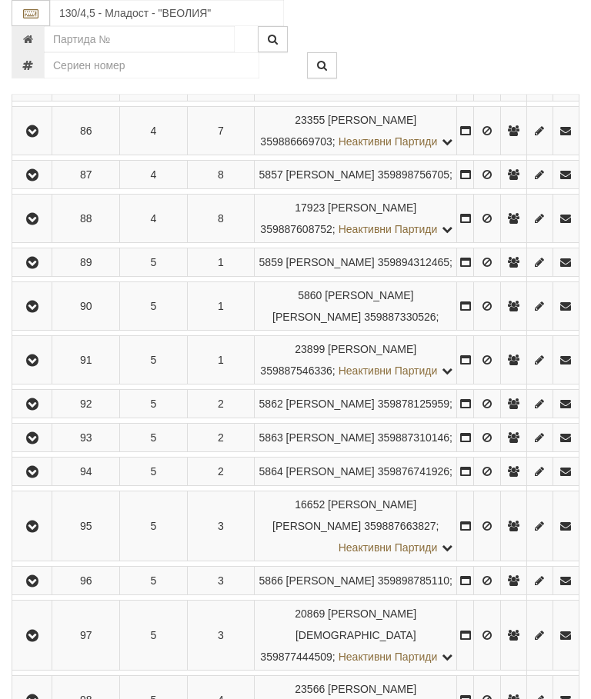
click at [517, 50] on div at bounding box center [418, 39] width 345 height 26
click at [30, 137] on icon "button" at bounding box center [32, 131] width 18 height 11
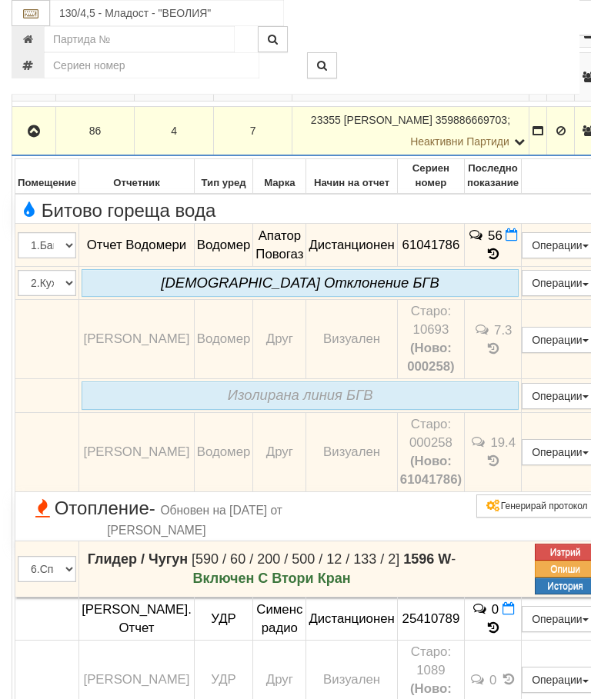
click at [38, 137] on icon "button" at bounding box center [34, 131] width 18 height 11
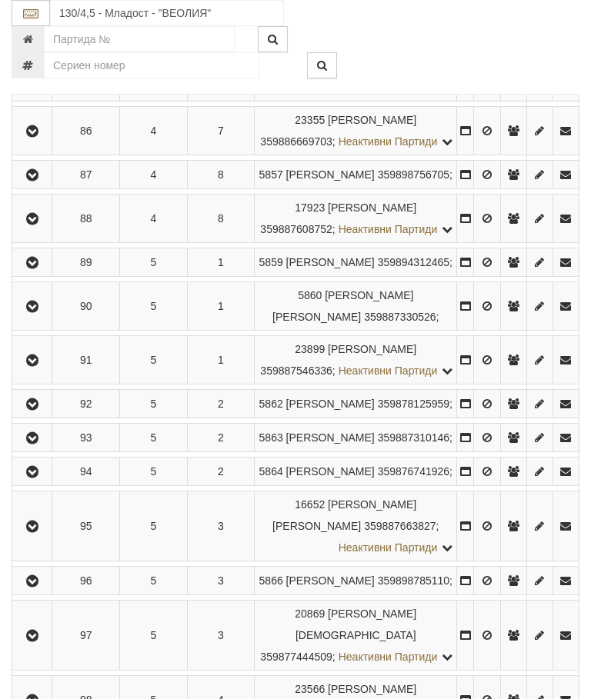
click at [37, 137] on icon "button" at bounding box center [32, 131] width 18 height 11
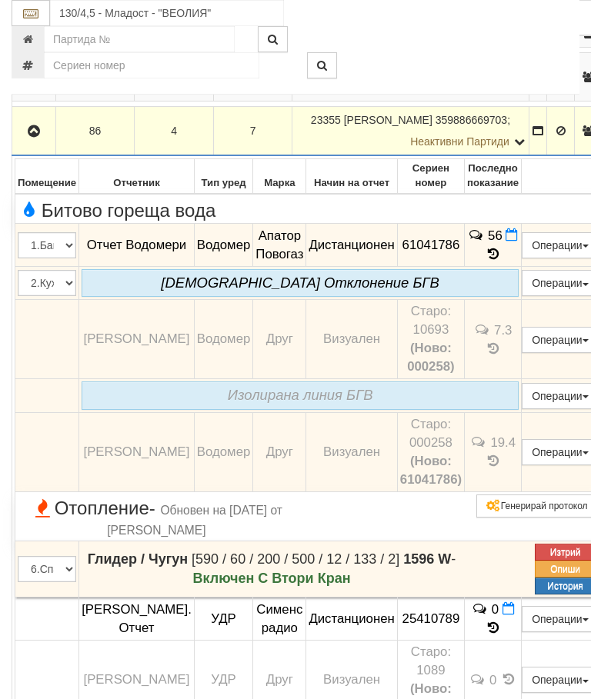
click at [0, 0] on button "Редакция / Протокол" at bounding box center [0, 0] width 0 height 0
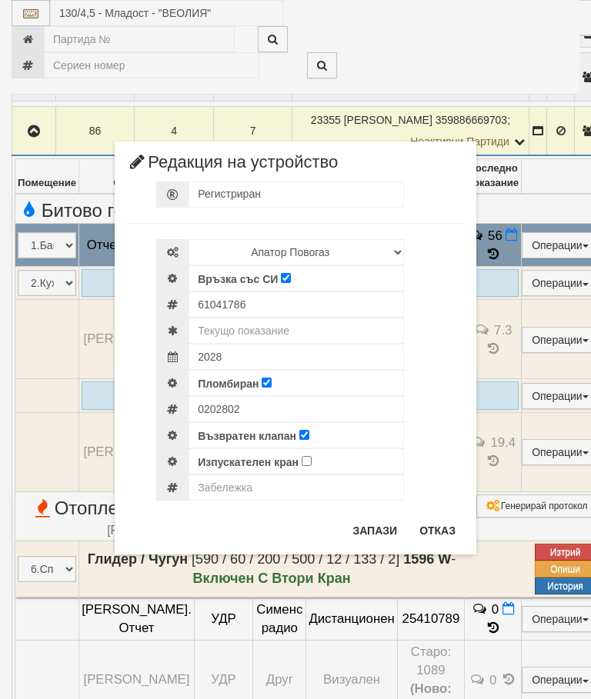
click at [443, 526] on button "Отказ" at bounding box center [437, 530] width 55 height 25
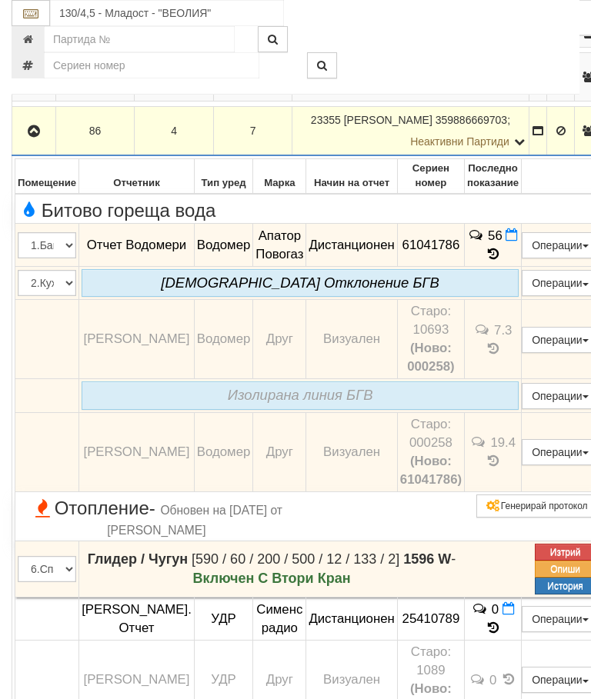
click at [0, 0] on button "Дистанционен модул" at bounding box center [0, 0] width 0 height 0
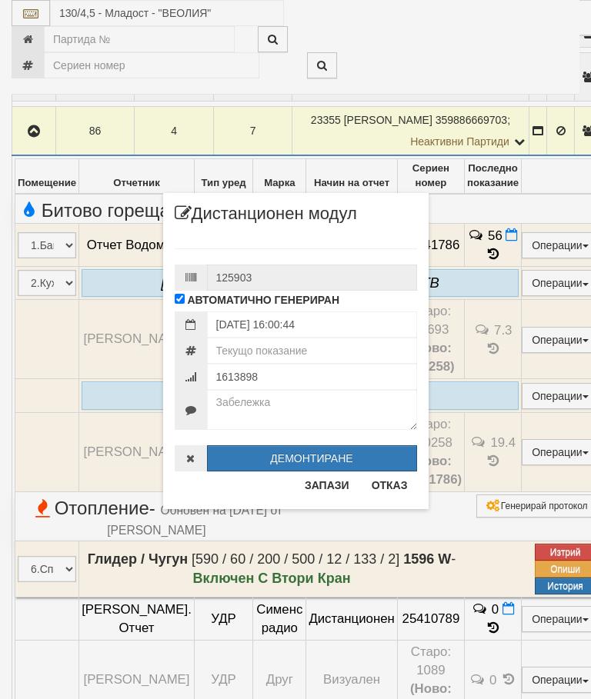
click at [390, 498] on button "Отказ" at bounding box center [389, 485] width 55 height 25
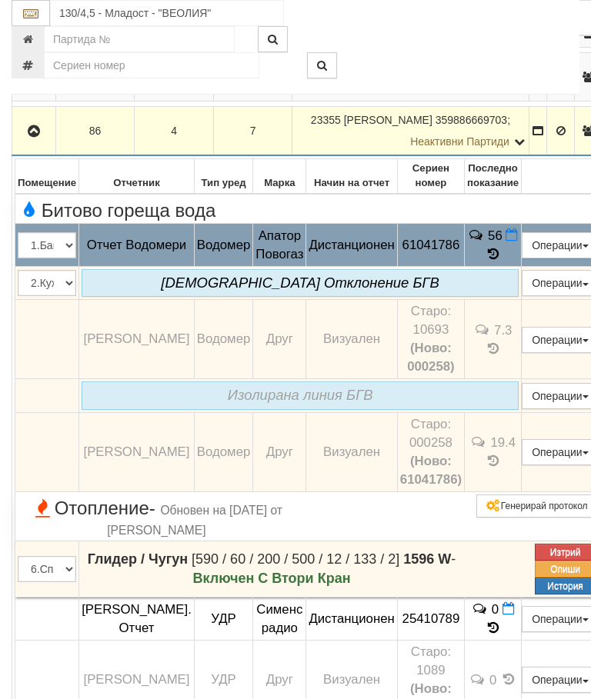
click at [0, 0] on button "Редакция / Протокол" at bounding box center [0, 0] width 0 height 0
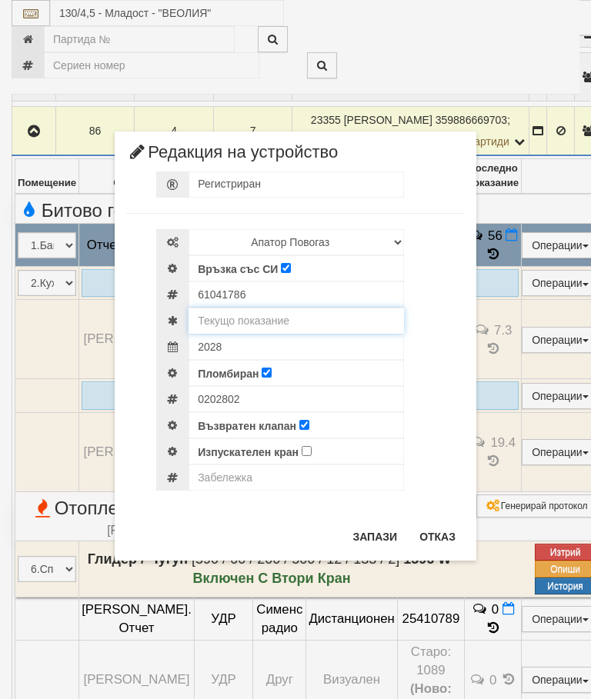
click at [272, 322] on input "text" at bounding box center [295, 321] width 215 height 26
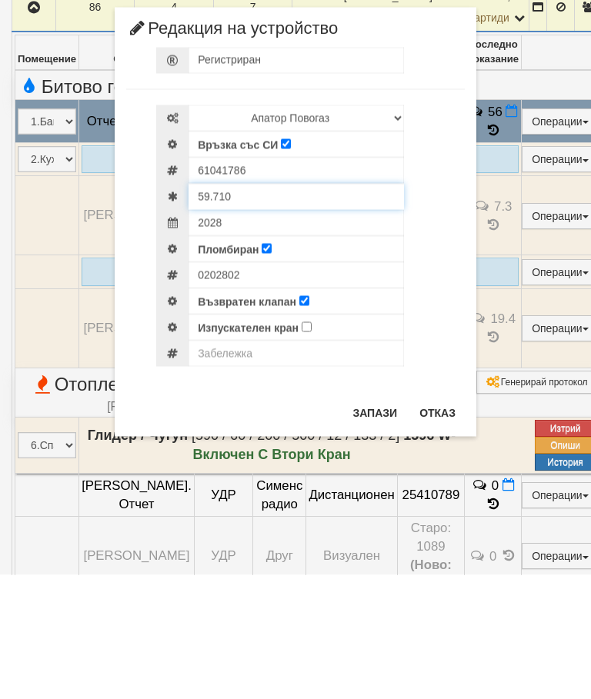
type input "59.710"
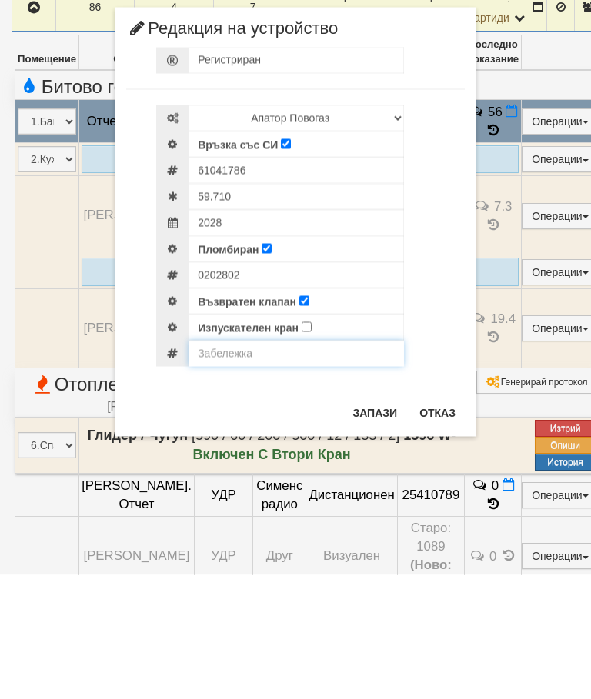
click at [233, 465] on input "text" at bounding box center [295, 478] width 215 height 26
type input "Модула не отчита"
click at [388, 525] on button "Запази" at bounding box center [374, 537] width 63 height 25
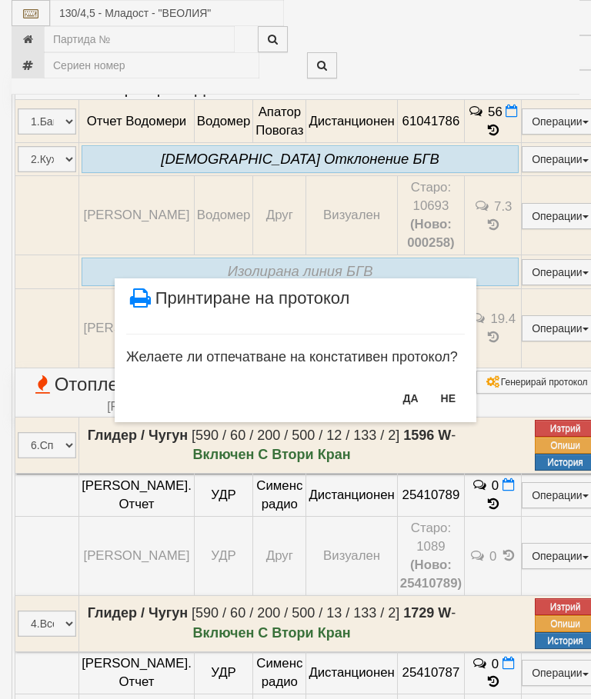
click at [451, 402] on button "НЕ" at bounding box center [447, 398] width 33 height 25
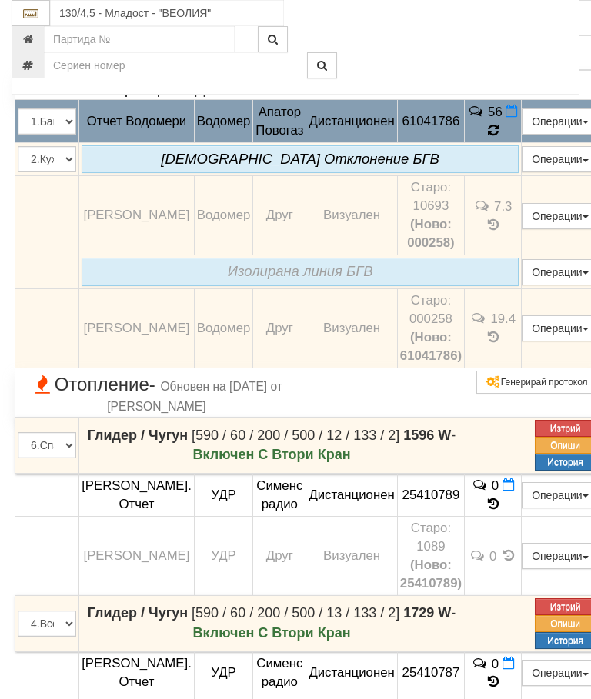
click at [521, 143] on td "56" at bounding box center [493, 121] width 57 height 43
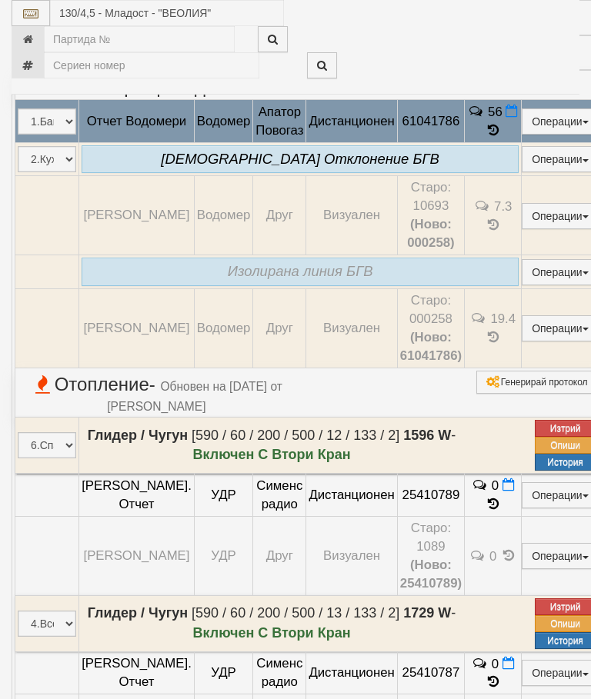
select select "10"
